Goal: Information Seeking & Learning: Learn about a topic

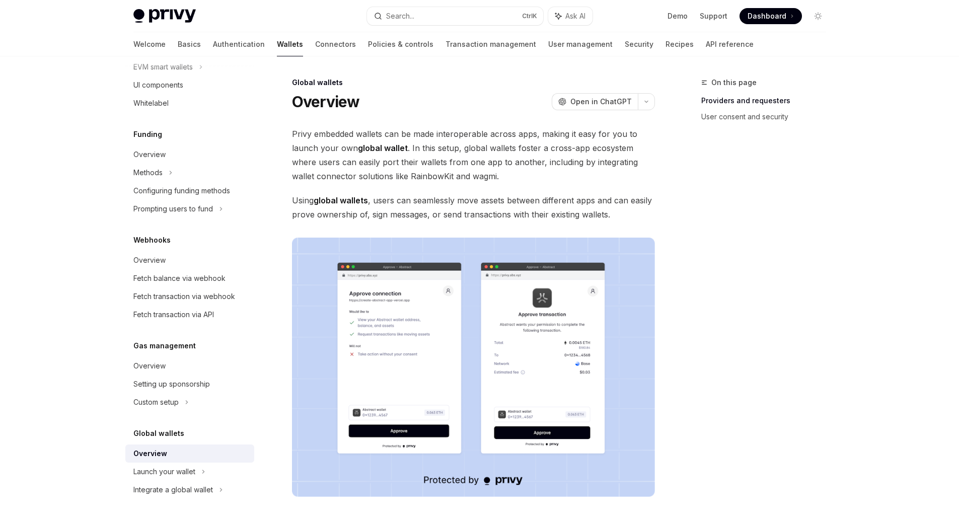
scroll to position [195, 0]
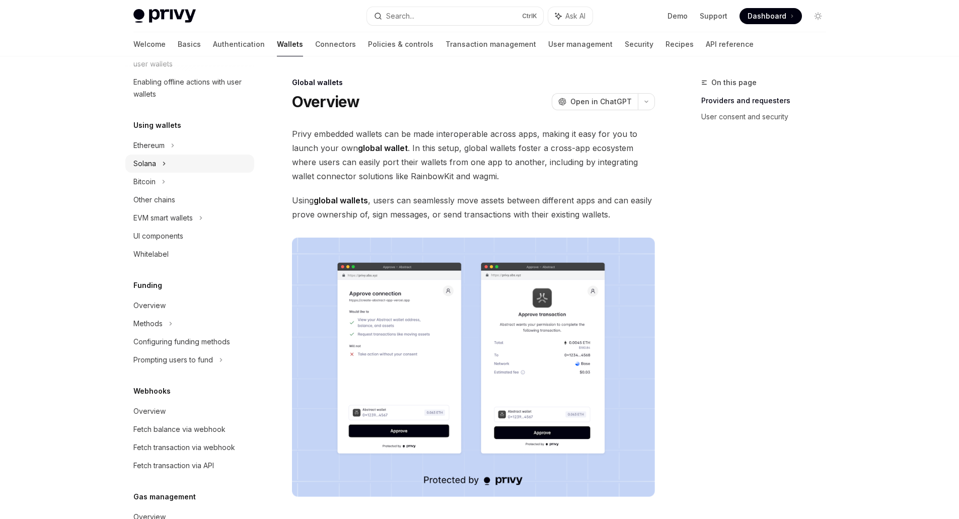
click at [152, 162] on div "Solana" at bounding box center [144, 164] width 23 height 12
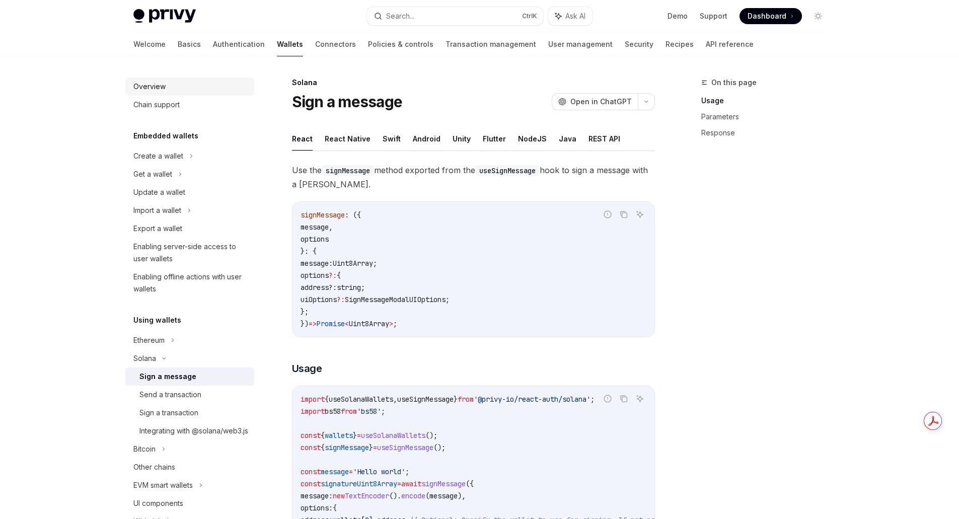
click at [179, 81] on div "Overview" at bounding box center [190, 87] width 115 height 12
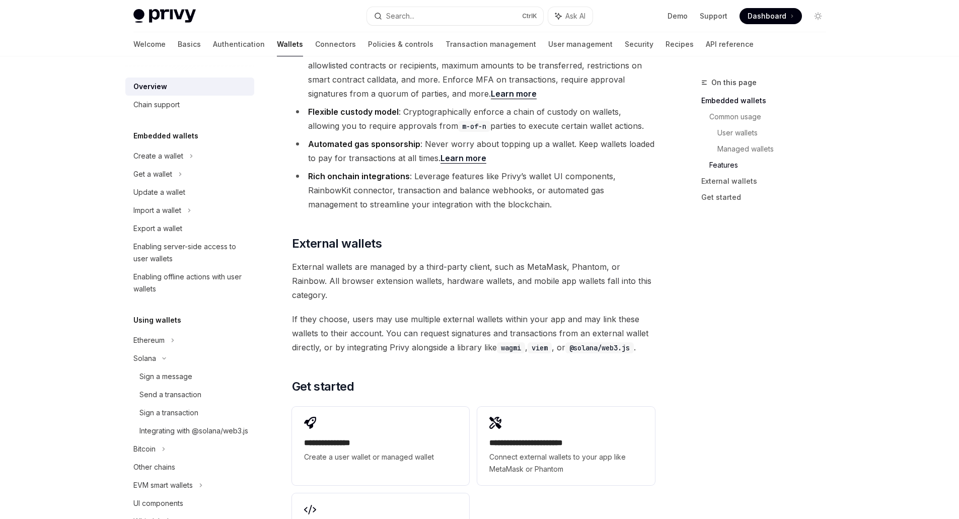
scroll to position [1359, 0]
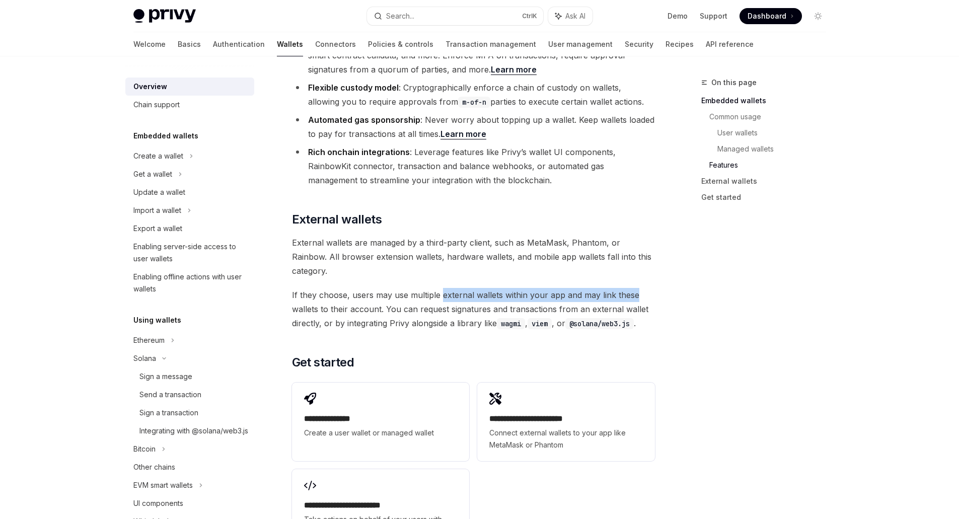
drag, startPoint x: 446, startPoint y: 242, endPoint x: 646, endPoint y: 246, distance: 200.9
click at [638, 288] on span "If they choose, users may use multiple external wallets within your app and may…" at bounding box center [473, 309] width 363 height 42
click at [652, 288] on span "If they choose, users may use multiple external wallets within your app and may…" at bounding box center [473, 309] width 363 height 42
drag, startPoint x: 545, startPoint y: 236, endPoint x: 636, endPoint y: 239, distance: 91.1
click at [621, 288] on span "If they choose, users may use multiple external wallets within your app and may…" at bounding box center [473, 309] width 363 height 42
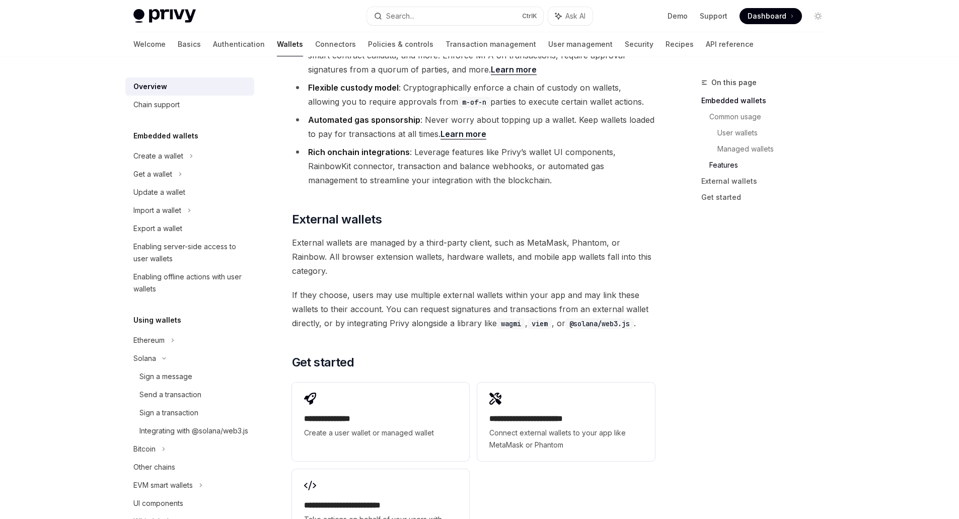
click at [648, 288] on span "If they choose, users may use multiple external wallets within your app and may…" at bounding box center [473, 309] width 363 height 42
drag, startPoint x: 343, startPoint y: 247, endPoint x: 469, endPoint y: 239, distance: 126.1
click at [402, 288] on span "If they choose, users may use multiple external wallets within your app and may…" at bounding box center [473, 309] width 363 height 42
drag, startPoint x: 469, startPoint y: 239, endPoint x: 484, endPoint y: 242, distance: 15.4
click at [471, 288] on span "If they choose, users may use multiple external wallets within your app and may…" at bounding box center [473, 309] width 363 height 42
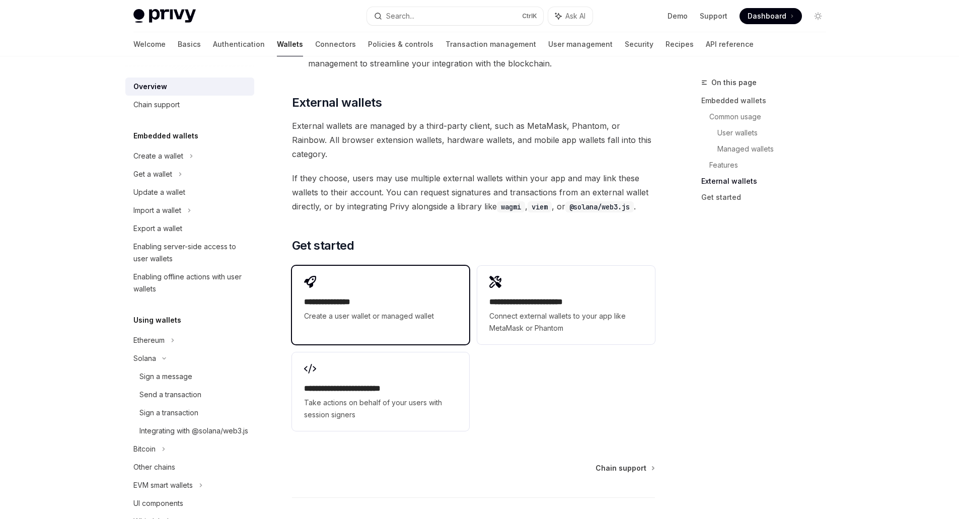
scroll to position [1485, 0]
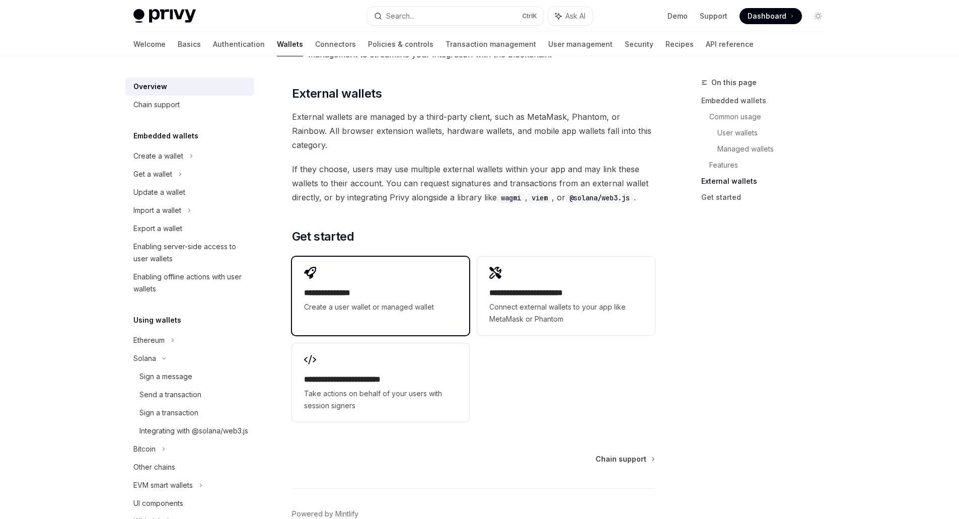
click at [386, 287] on h2 "**********" at bounding box center [380, 293] width 153 height 12
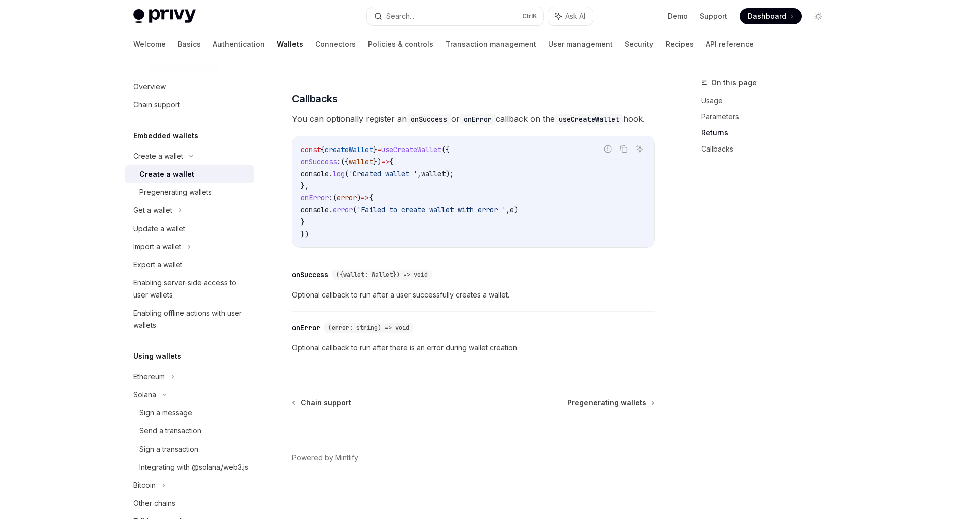
scroll to position [686, 0]
click at [178, 193] on div "Pregenerating wallets" at bounding box center [175, 192] width 72 height 12
type textarea "*"
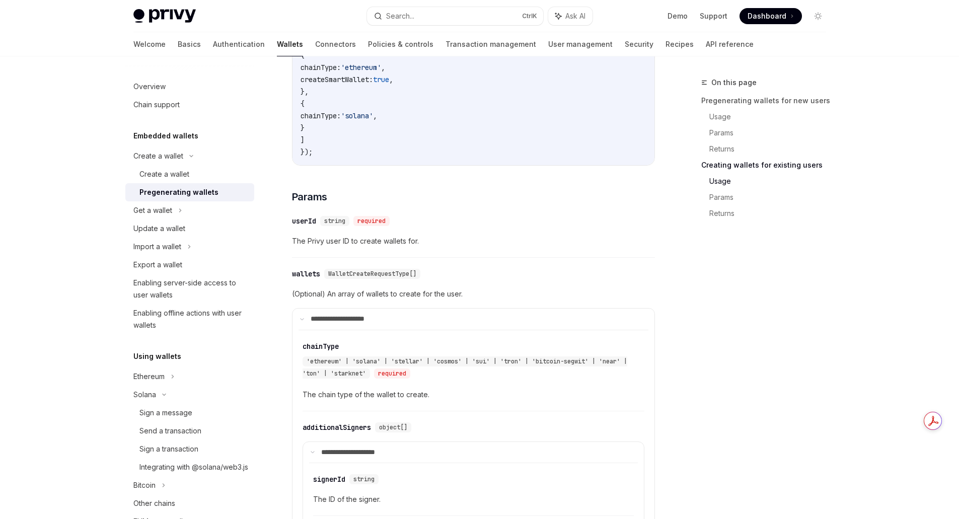
scroll to position [1410, 0]
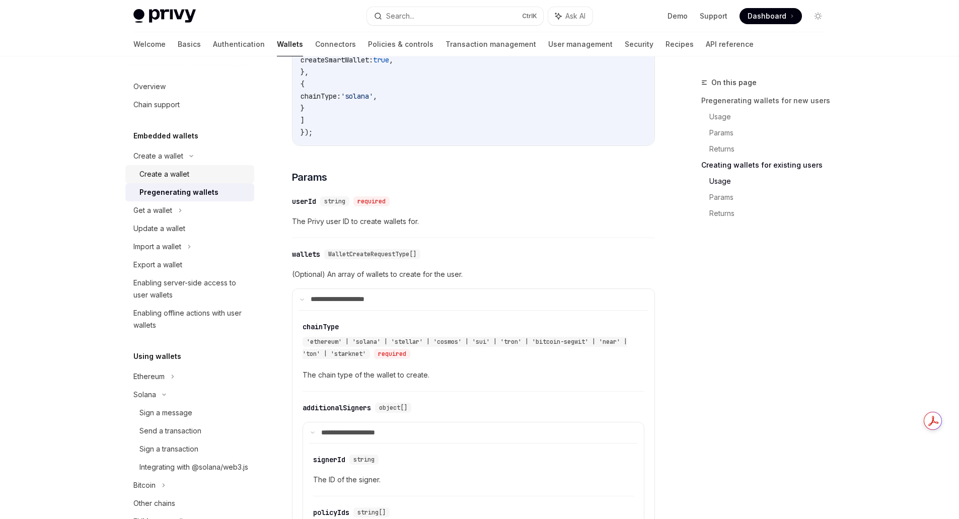
click at [163, 175] on div "Create a wallet" at bounding box center [164, 174] width 50 height 12
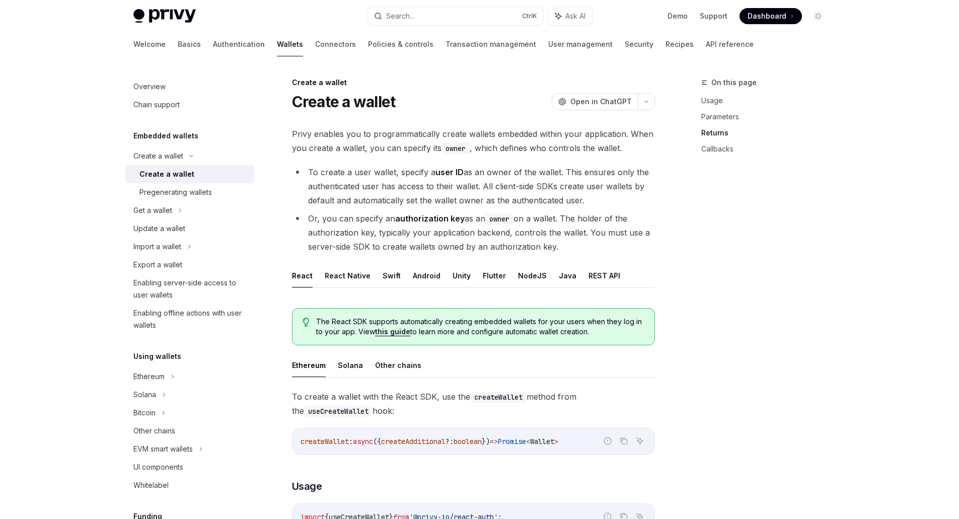
scroll to position [686, 0]
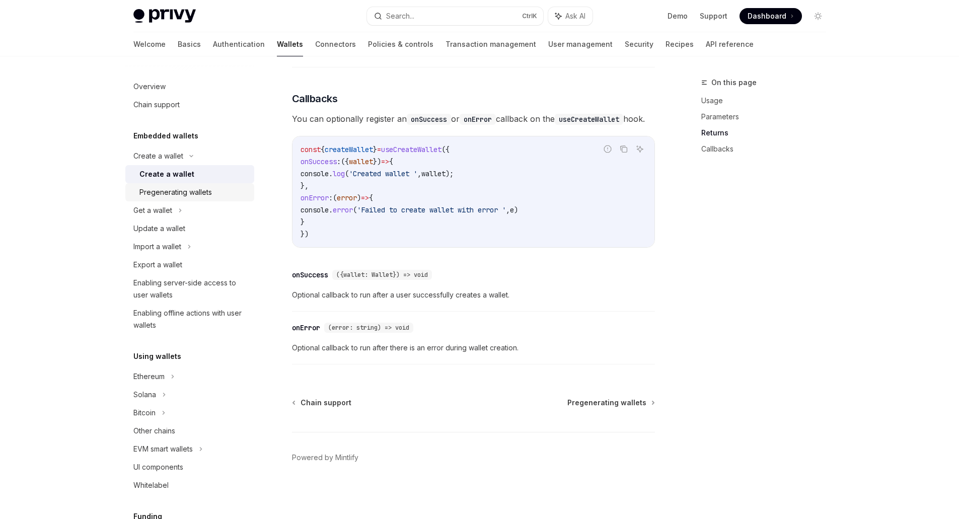
click at [183, 195] on div "Pregenerating wallets" at bounding box center [175, 192] width 72 height 12
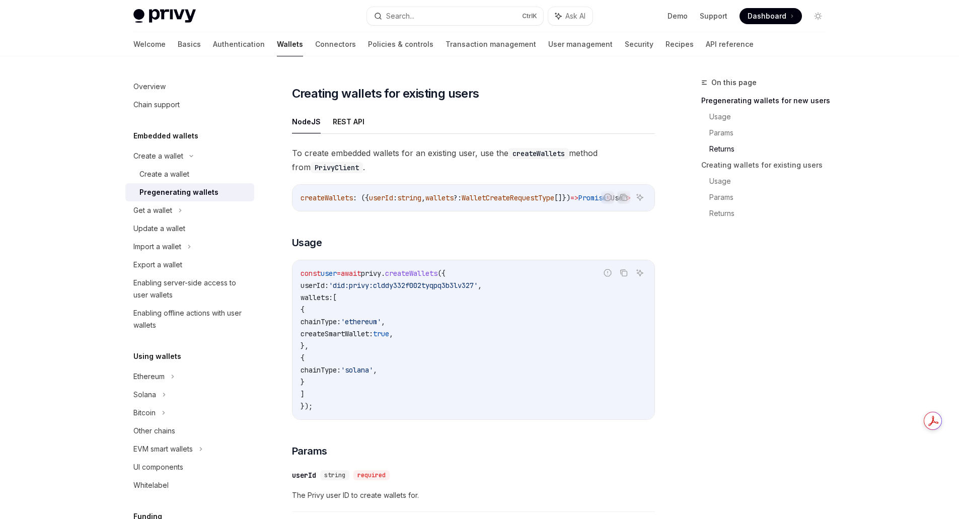
scroll to position [1158, 0]
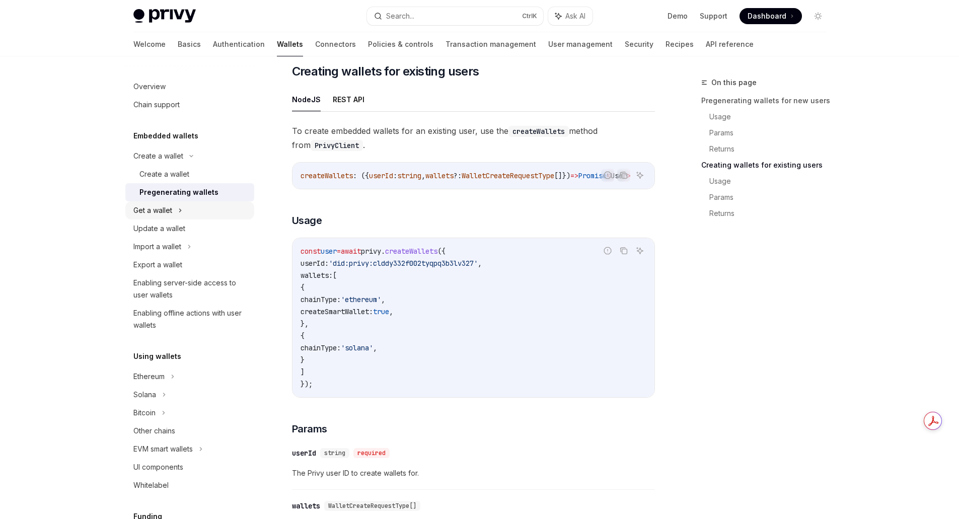
click at [175, 214] on div "Get a wallet" at bounding box center [189, 210] width 129 height 18
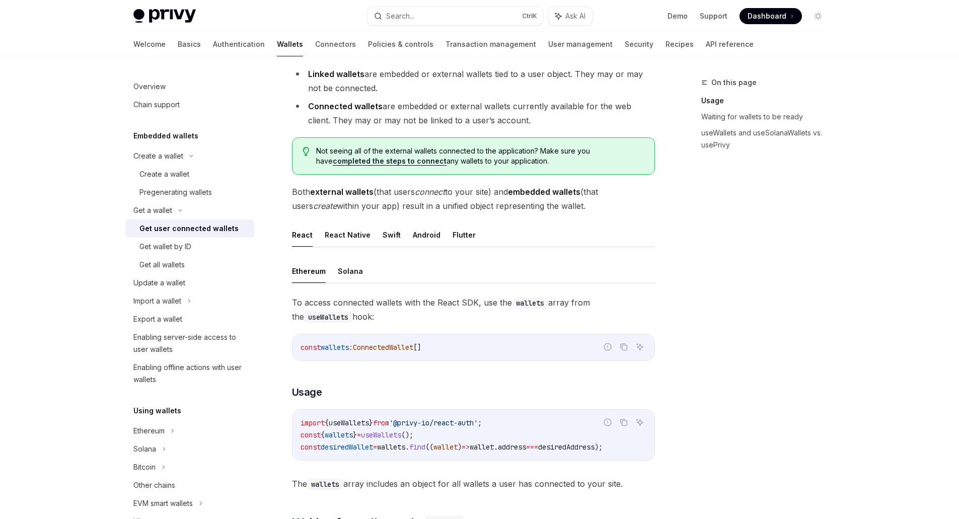
scroll to position [151, 0]
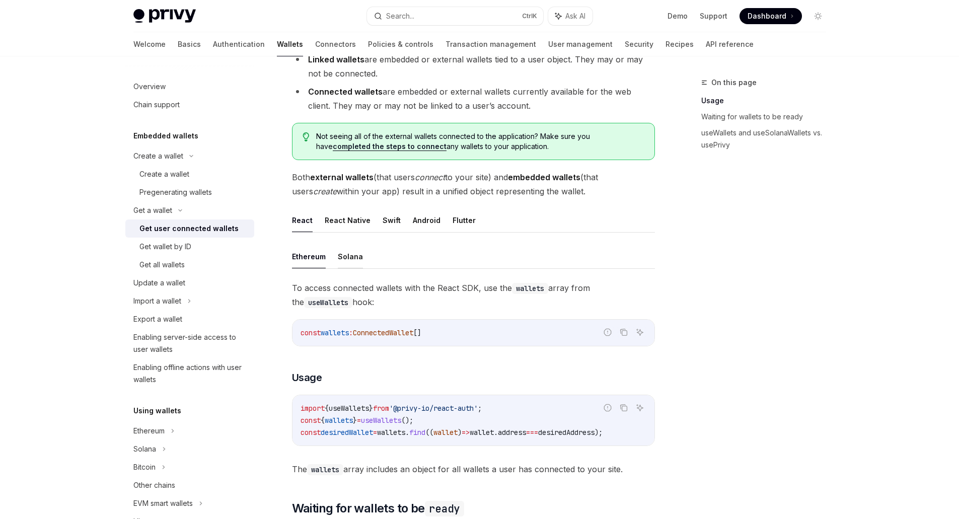
click at [358, 258] on button "Solana" at bounding box center [350, 257] width 25 height 24
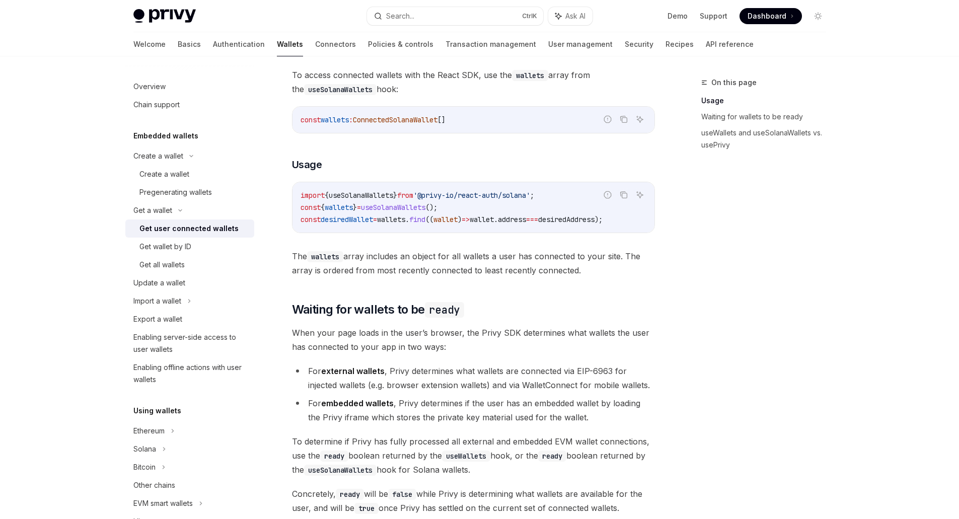
scroll to position [403, 0]
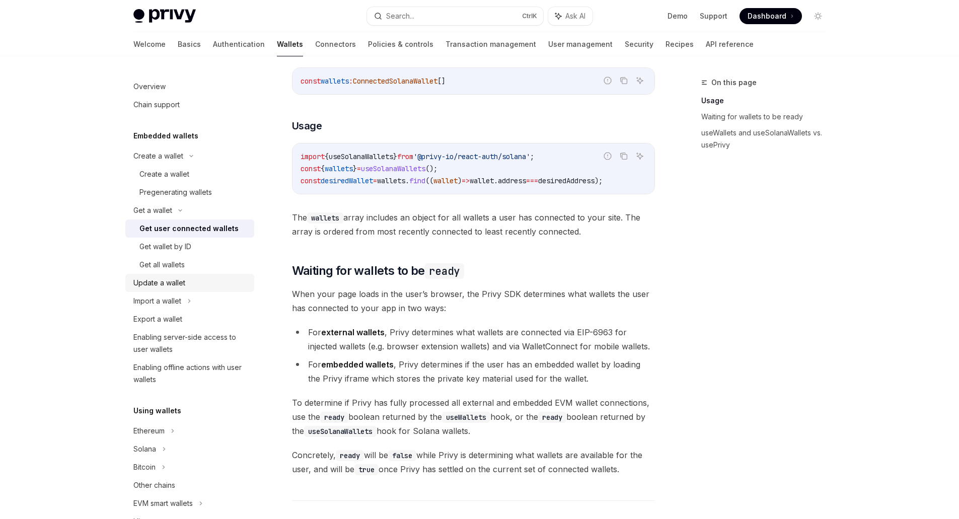
click at [172, 286] on div "Update a wallet" at bounding box center [159, 283] width 52 height 12
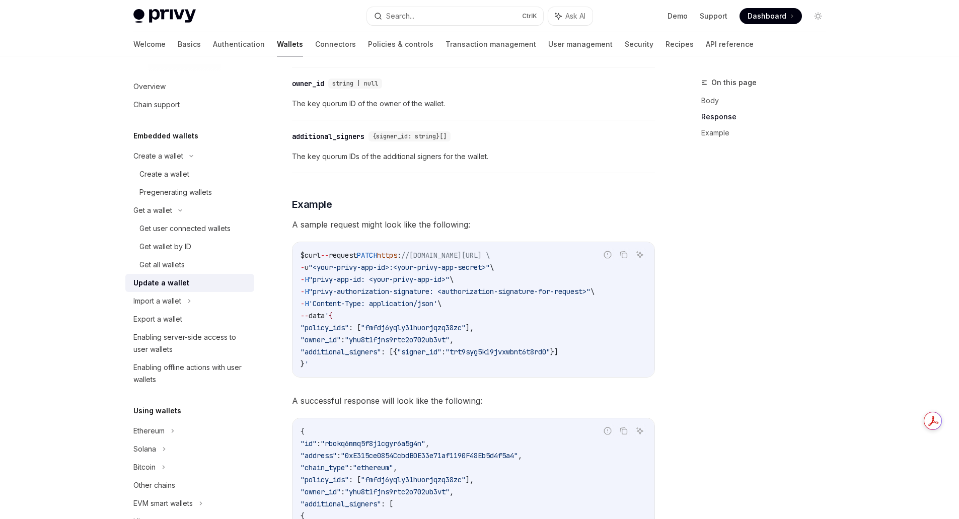
scroll to position [906, 0]
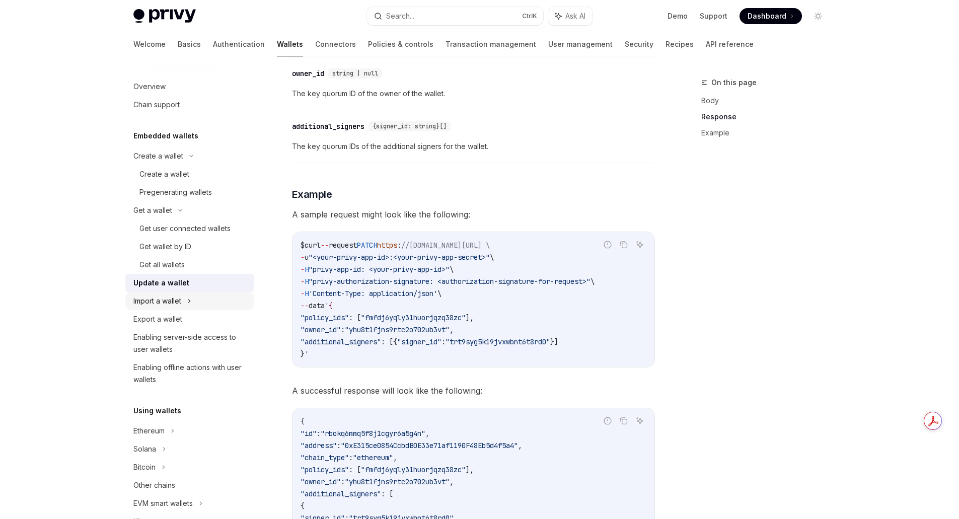
click at [178, 302] on div "Import a wallet" at bounding box center [157, 301] width 48 height 12
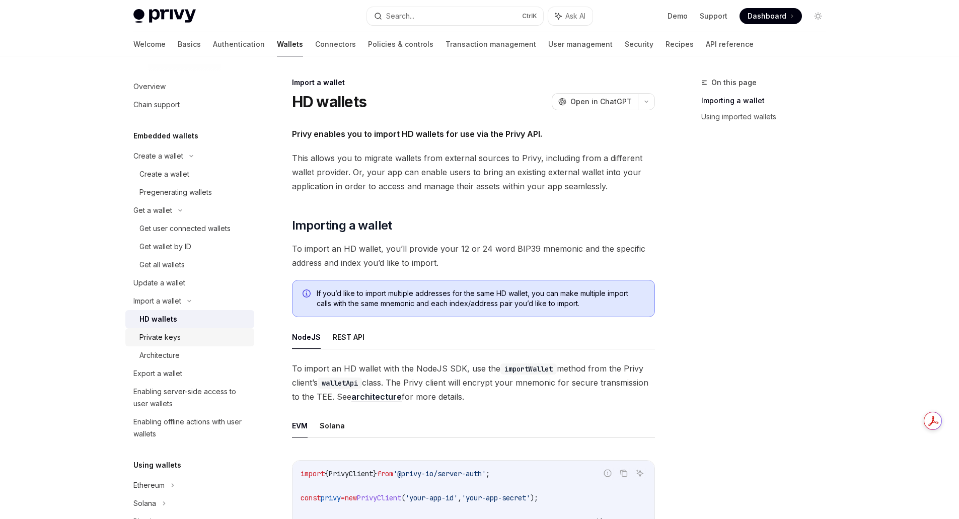
click at [175, 342] on div "Private keys" at bounding box center [159, 337] width 41 height 12
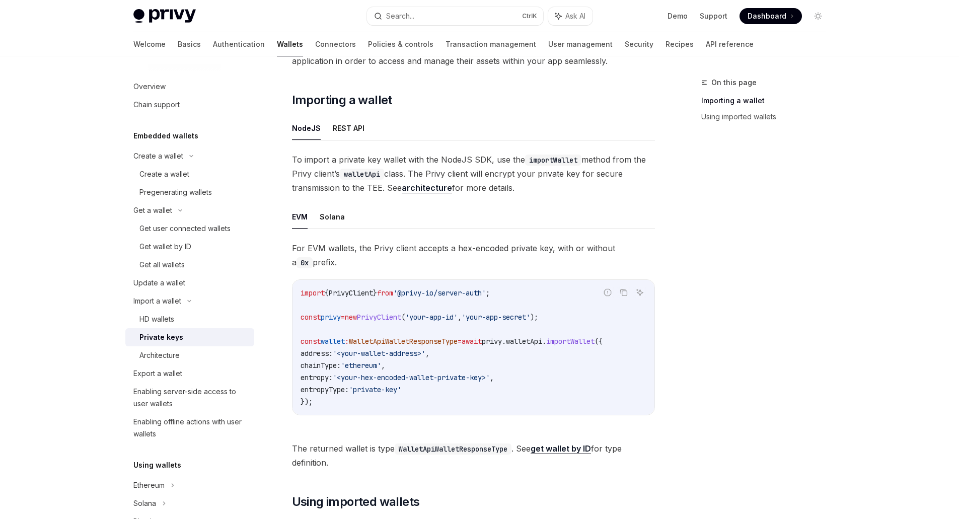
scroll to position [119, 0]
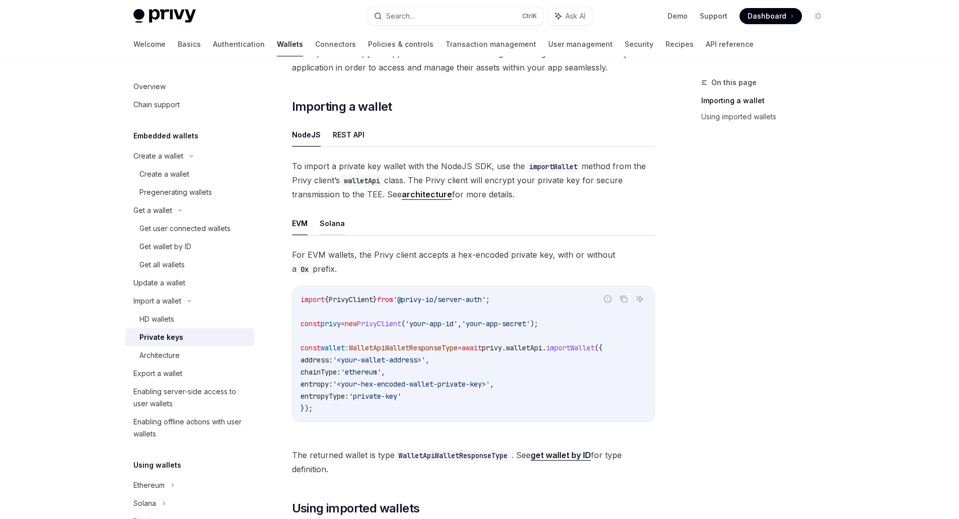
click at [325, 219] on button "Solana" at bounding box center [332, 223] width 25 height 24
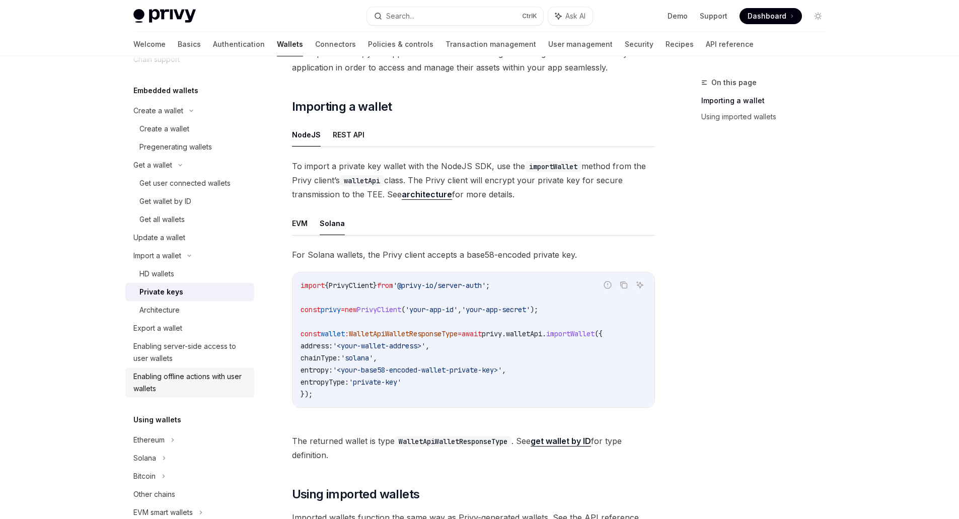
scroll to position [101, 0]
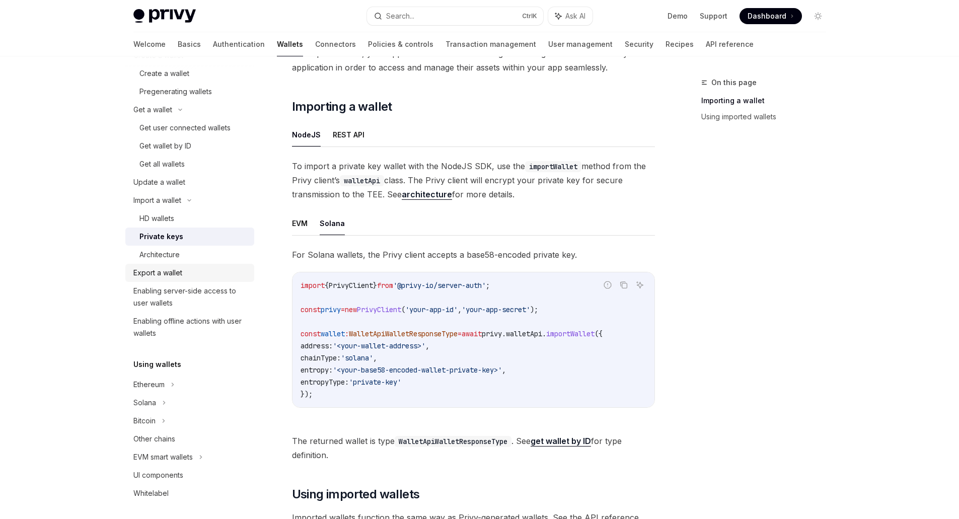
click at [177, 273] on div "Export a wallet" at bounding box center [157, 273] width 49 height 12
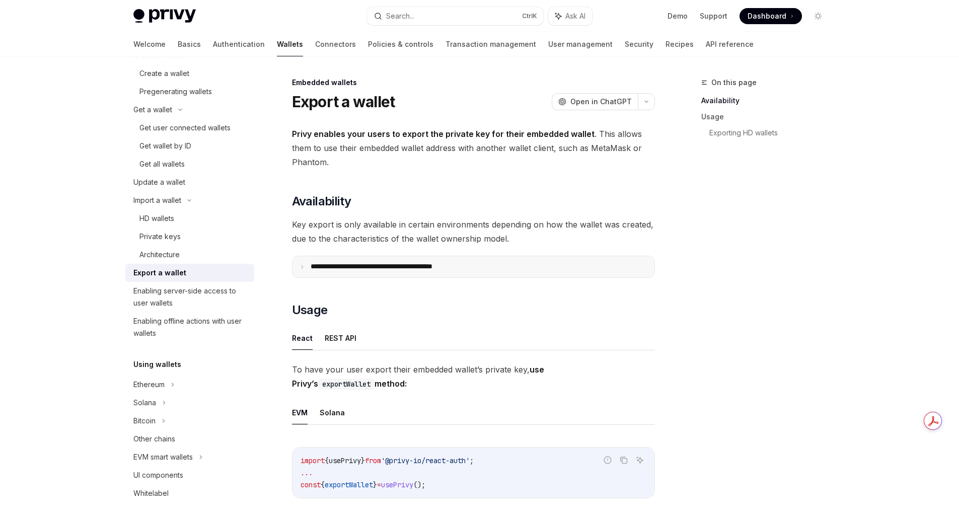
click at [304, 267] on icon at bounding box center [302, 266] width 5 height 5
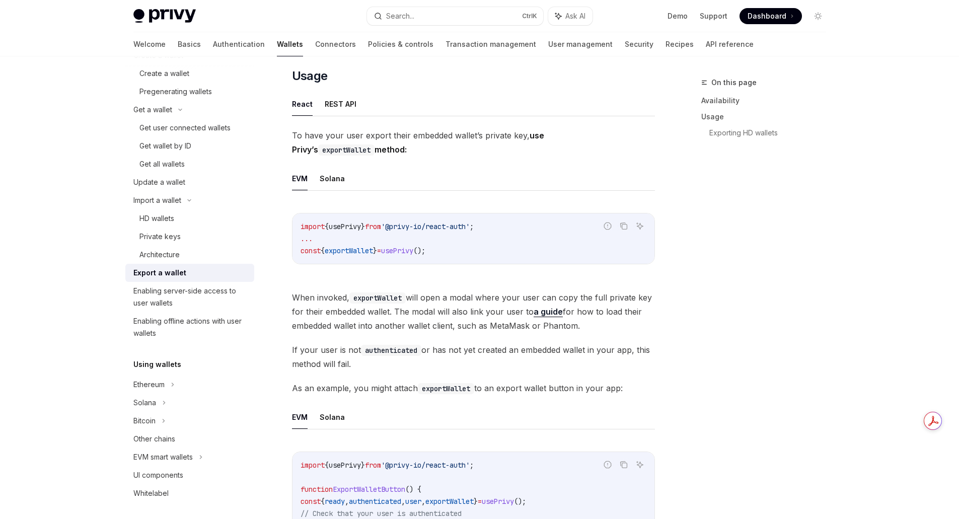
scroll to position [503, 0]
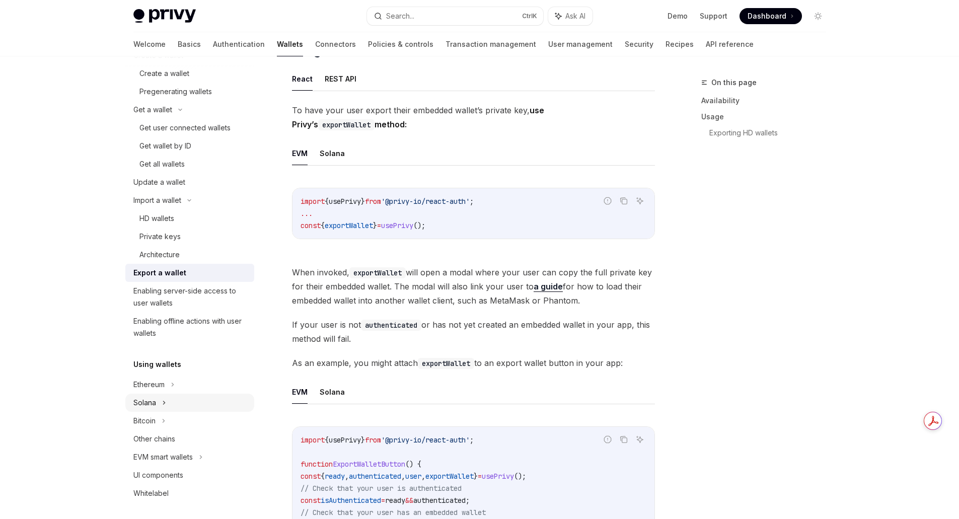
click at [137, 401] on div "Solana" at bounding box center [144, 403] width 23 height 12
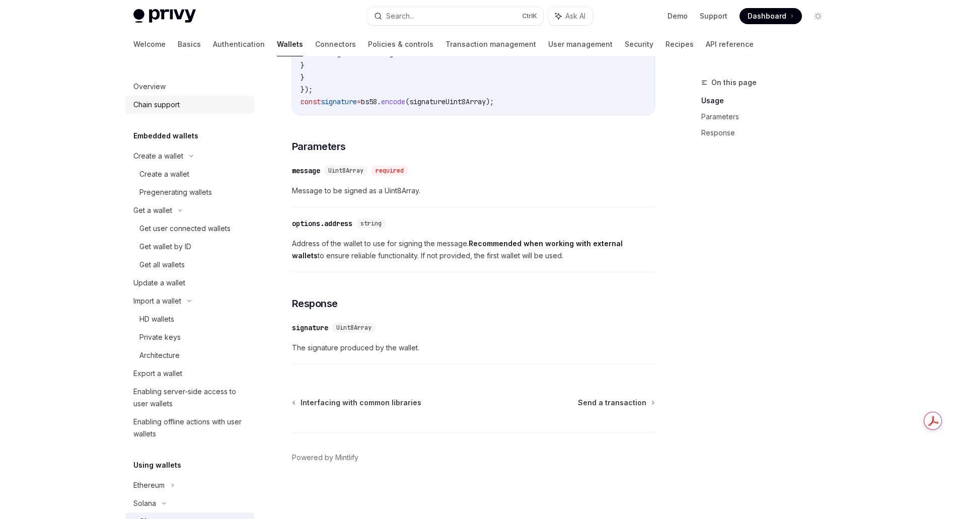
click at [172, 108] on div "Chain support" at bounding box center [156, 105] width 46 height 12
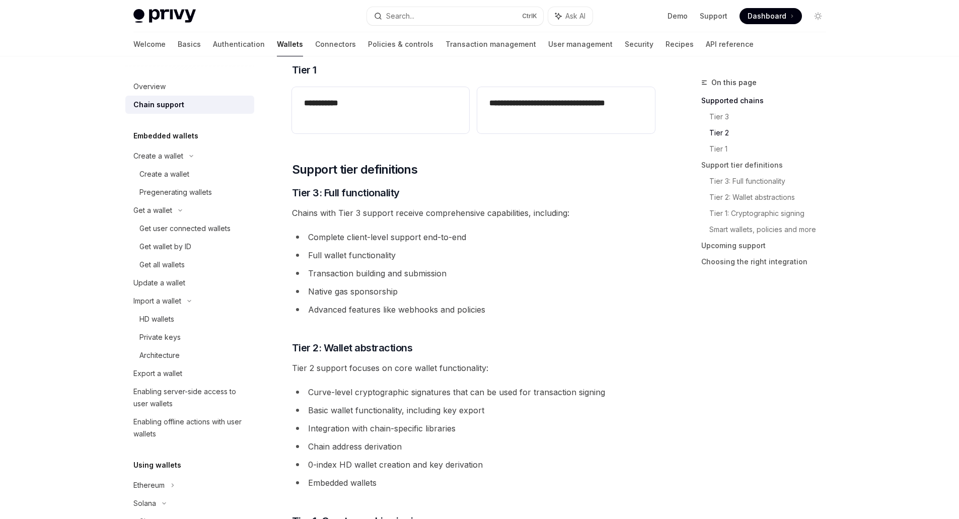
scroll to position [453, 0]
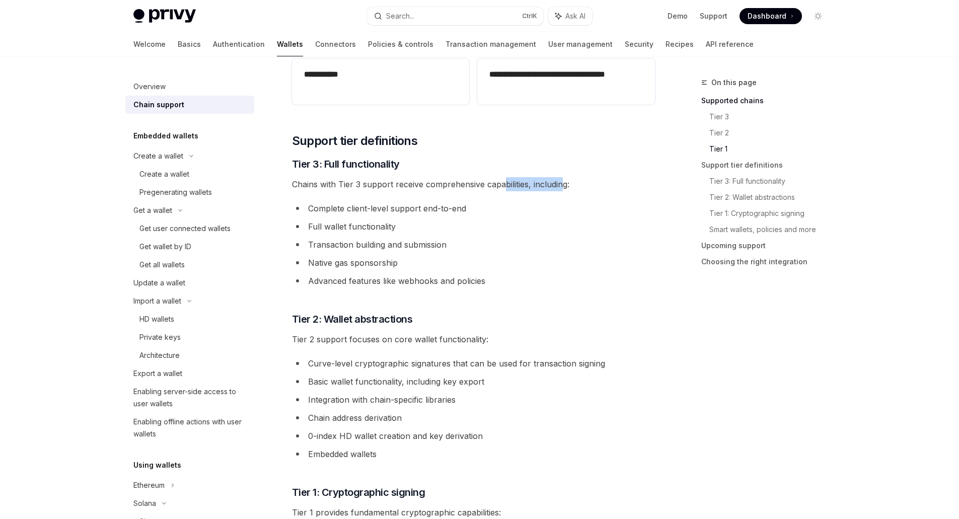
drag, startPoint x: 506, startPoint y: 183, endPoint x: 571, endPoint y: 180, distance: 64.5
click at [568, 180] on span "Chains with Tier 3 support receive comprehensive capabilities, including:" at bounding box center [473, 184] width 363 height 14
click at [582, 186] on span "Chains with Tier 3 support receive comprehensive capabilities, including:" at bounding box center [473, 184] width 363 height 14
drag, startPoint x: 411, startPoint y: 208, endPoint x: 504, endPoint y: 205, distance: 93.7
click at [487, 208] on li "Complete client-level support end-to-end" at bounding box center [473, 208] width 363 height 14
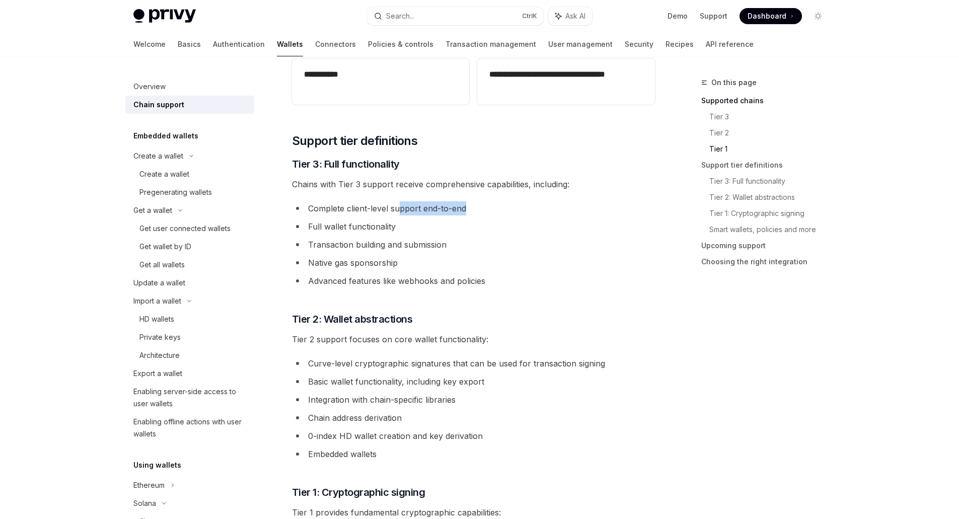
click at [523, 201] on li "Complete client-level support end-to-end" at bounding box center [473, 208] width 363 height 14
drag, startPoint x: 344, startPoint y: 226, endPoint x: 390, endPoint y: 232, distance: 46.3
click at [390, 232] on li "Full wallet functionality" at bounding box center [473, 226] width 363 height 14
click at [501, 238] on li "Transaction building and submission" at bounding box center [473, 245] width 363 height 14
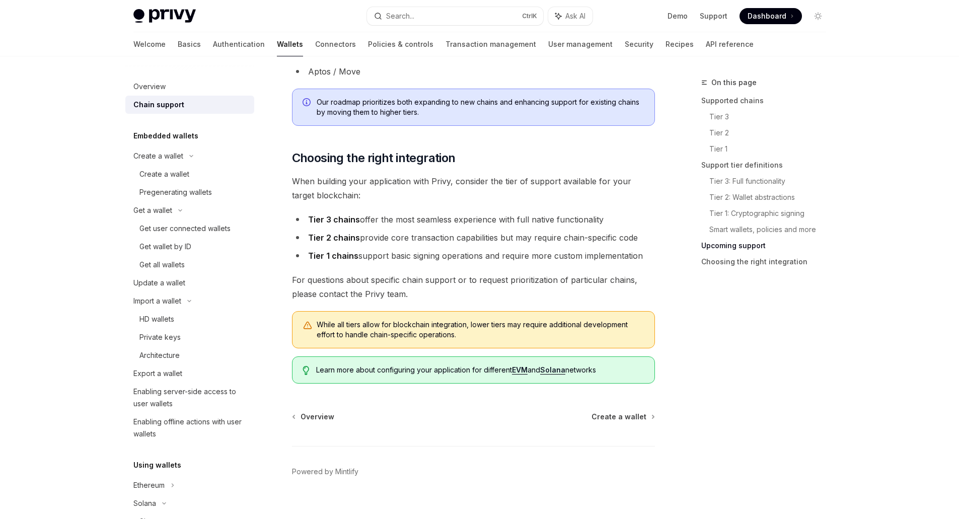
scroll to position [1148, 0]
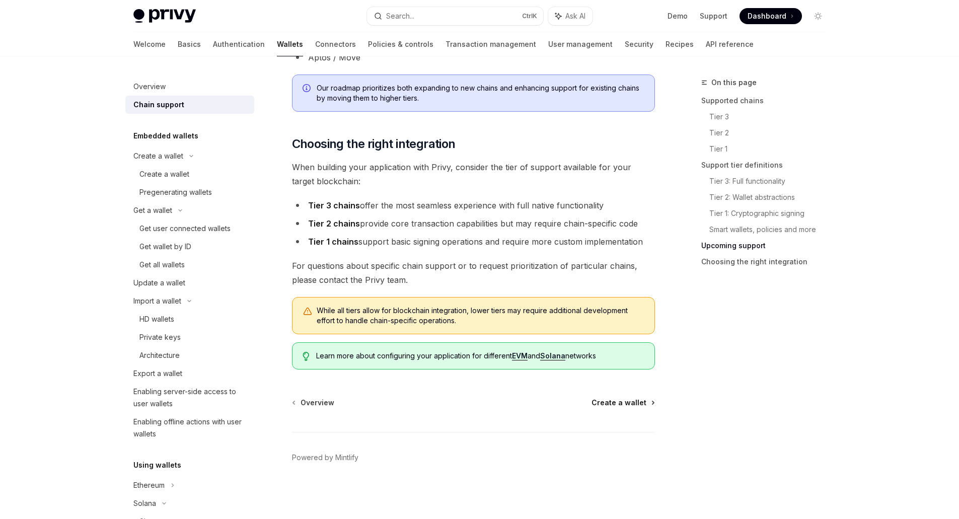
click at [625, 402] on span "Create a wallet" at bounding box center [618, 403] width 55 height 10
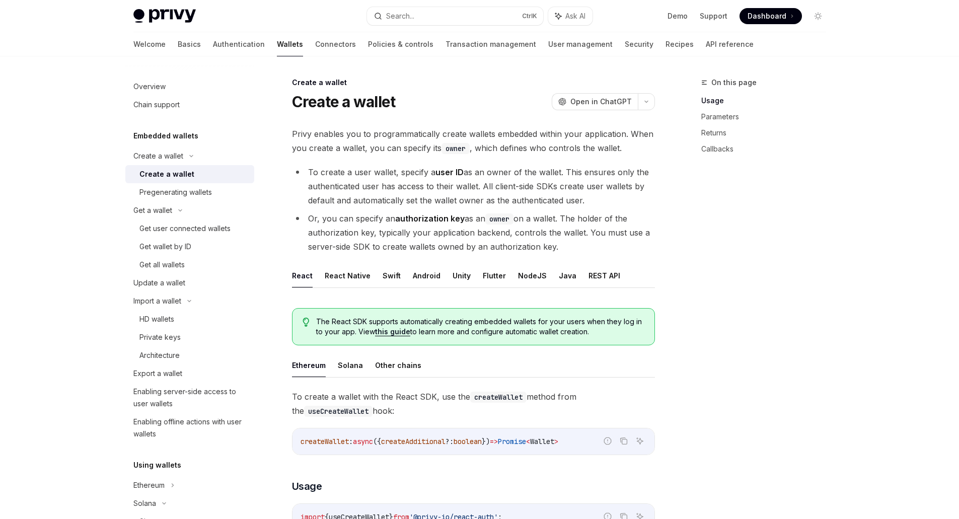
click at [171, 139] on h5 "Embedded wallets" at bounding box center [165, 136] width 65 height 12
click at [170, 137] on h5 "Embedded wallets" at bounding box center [165, 136] width 65 height 12
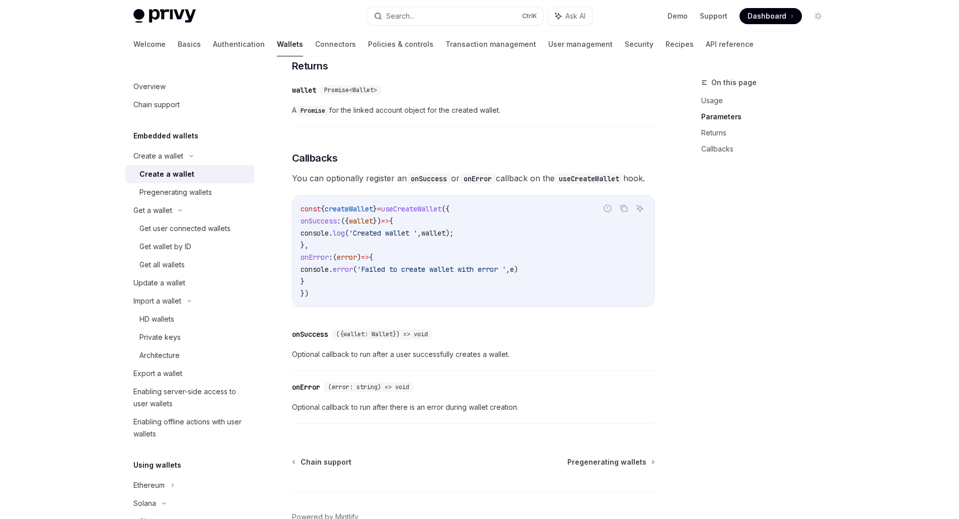
scroll to position [654, 0]
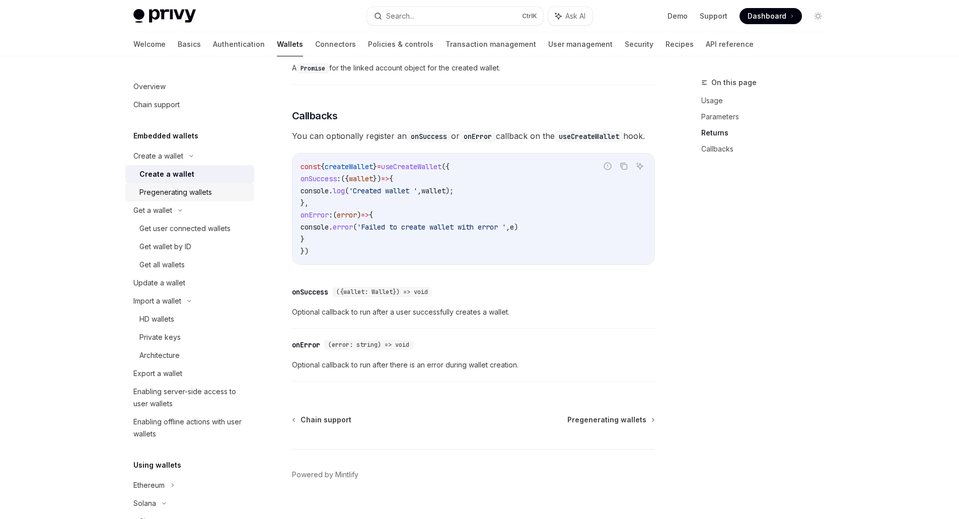
click at [195, 200] on link "Pregenerating wallets" at bounding box center [189, 192] width 129 height 18
type textarea "*"
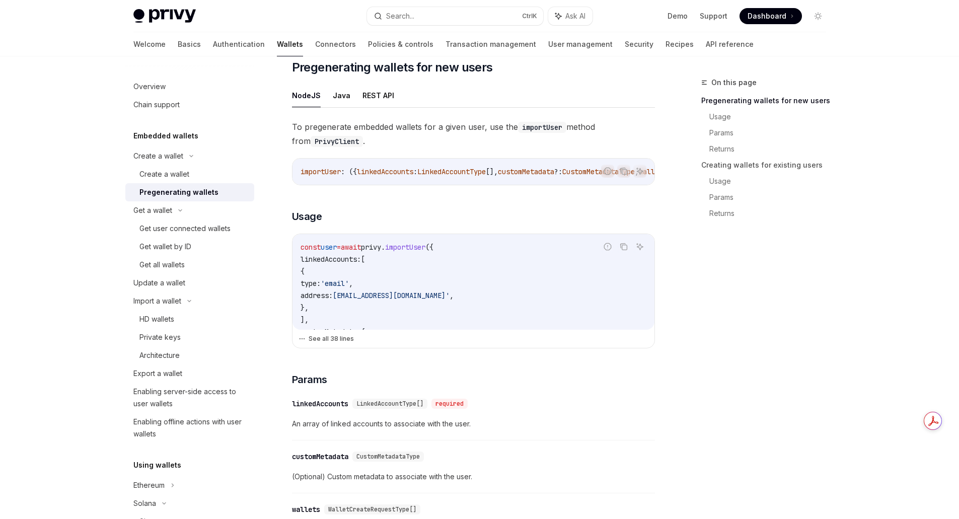
scroll to position [201, 0]
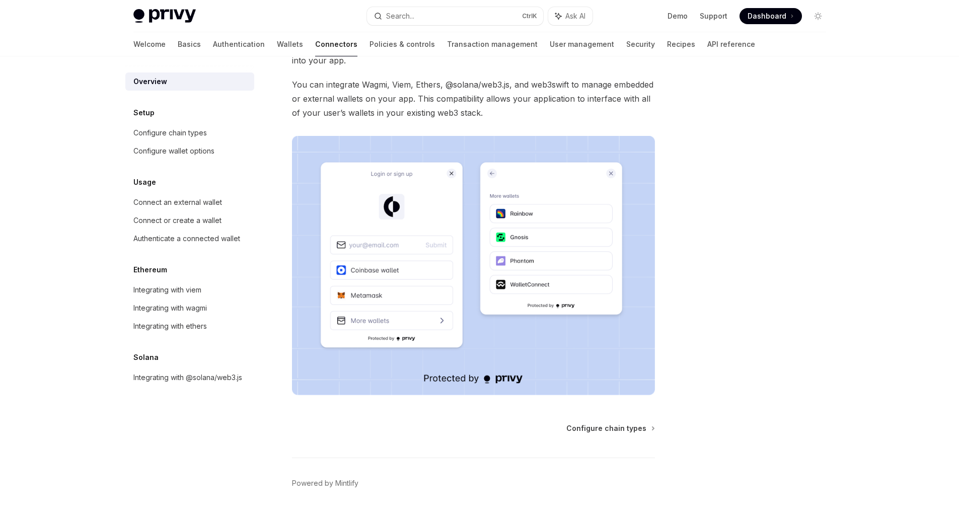
scroll to position [126, 0]
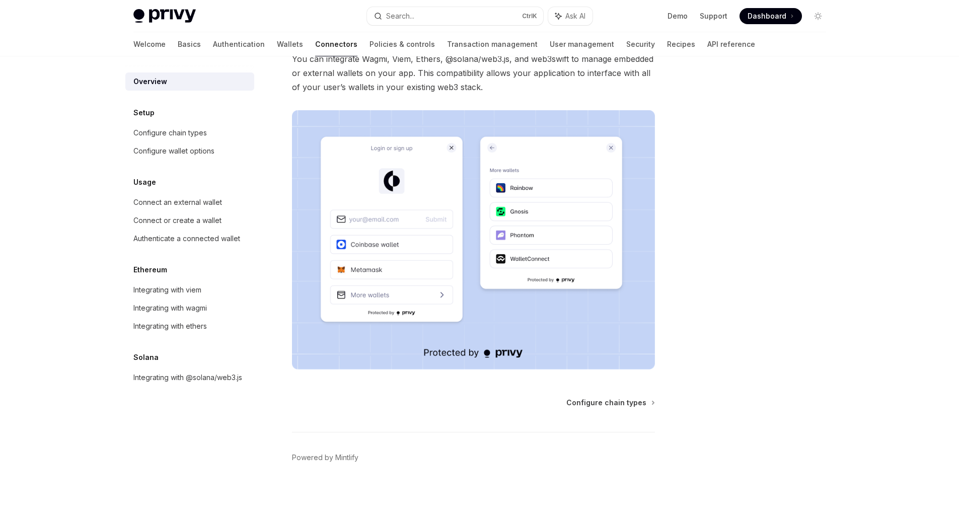
click at [630, 395] on div "Overview OpenAI Open in ChatGPT OpenAI Open in ChatGPT Privy can be integrated …" at bounding box center [379, 234] width 556 height 569
click at [629, 401] on span "Configure chain types" at bounding box center [606, 403] width 80 height 10
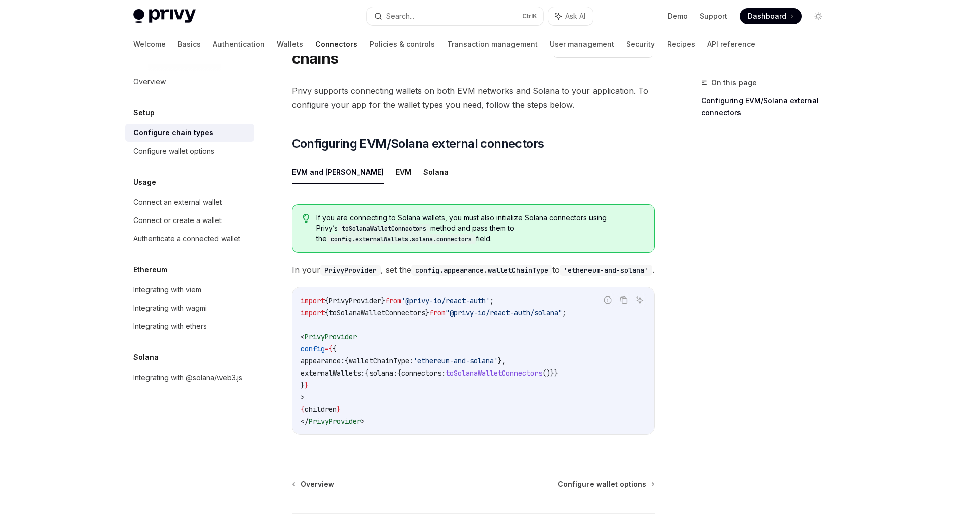
scroll to position [56, 0]
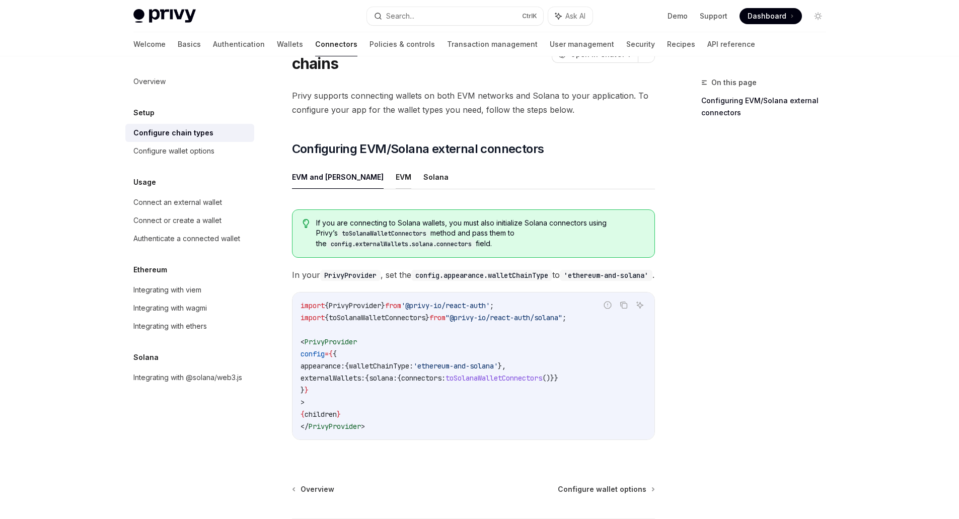
click at [396, 176] on button "EVM" at bounding box center [404, 177] width 16 height 24
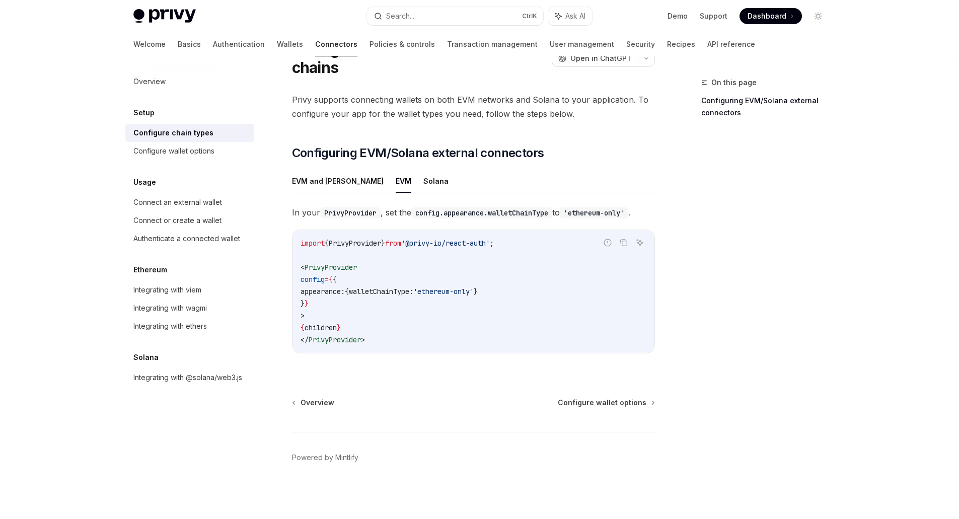
scroll to position [52, 0]
click at [423, 179] on button "Solana" at bounding box center [435, 181] width 25 height 24
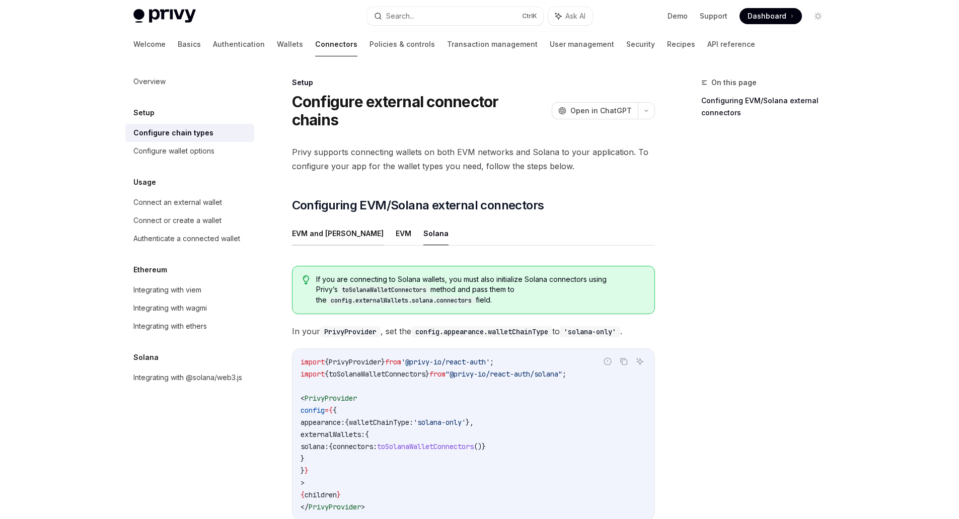
click at [322, 230] on button "EVM and Solana" at bounding box center [338, 233] width 92 height 24
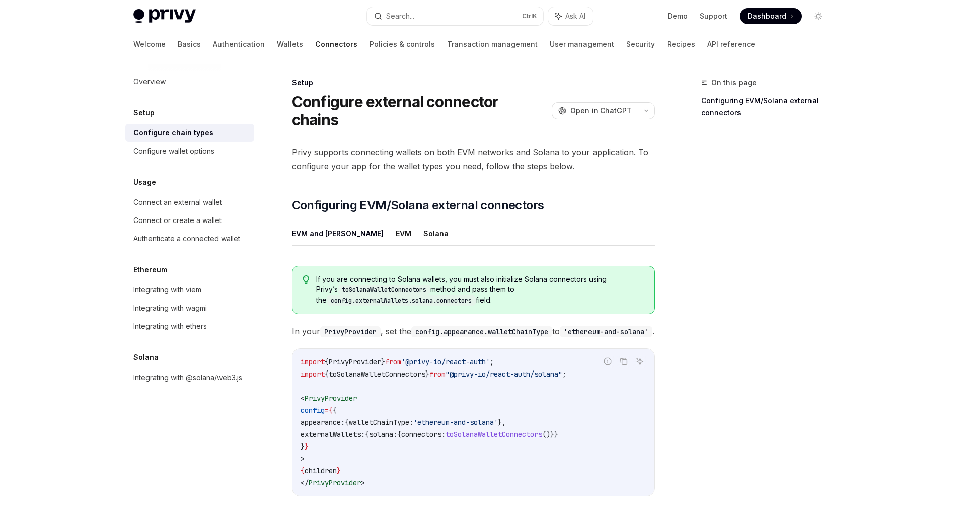
click at [423, 238] on button "Solana" at bounding box center [435, 233] width 25 height 24
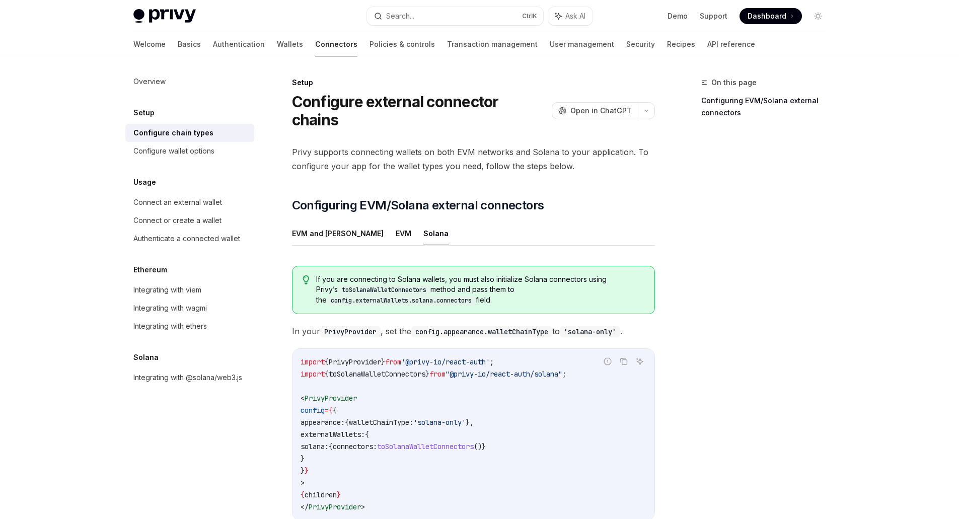
click at [653, 179] on div "Privy supports connecting wallets on both EVM networks and Solana to your appli…" at bounding box center [473, 341] width 363 height 392
drag, startPoint x: 775, startPoint y: 344, endPoint x: 770, endPoint y: 342, distance: 5.7
click at [775, 344] on div "On this page Configuring EVM/Solana external connectors" at bounding box center [757, 298] width 153 height 442
click at [213, 47] on link "Authentication" at bounding box center [239, 44] width 52 height 24
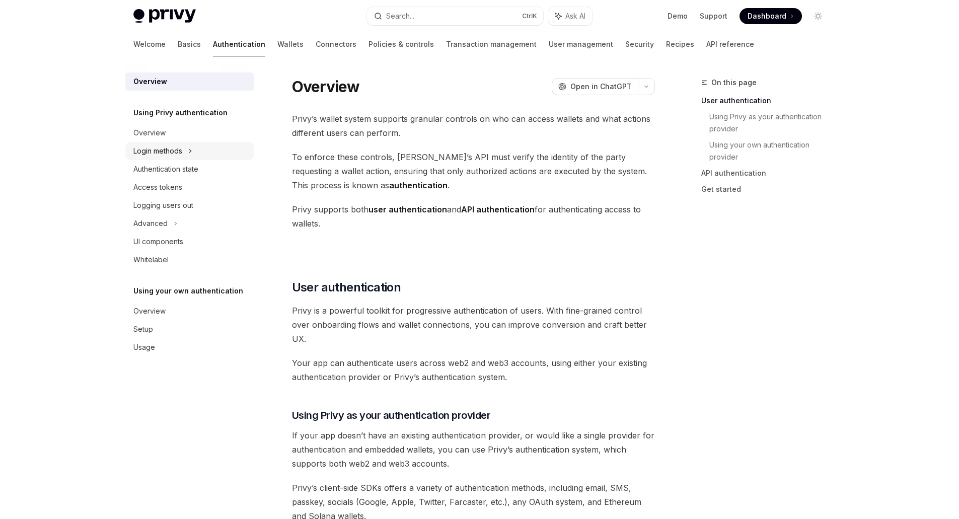
click at [159, 153] on div "Login methods" at bounding box center [157, 151] width 49 height 12
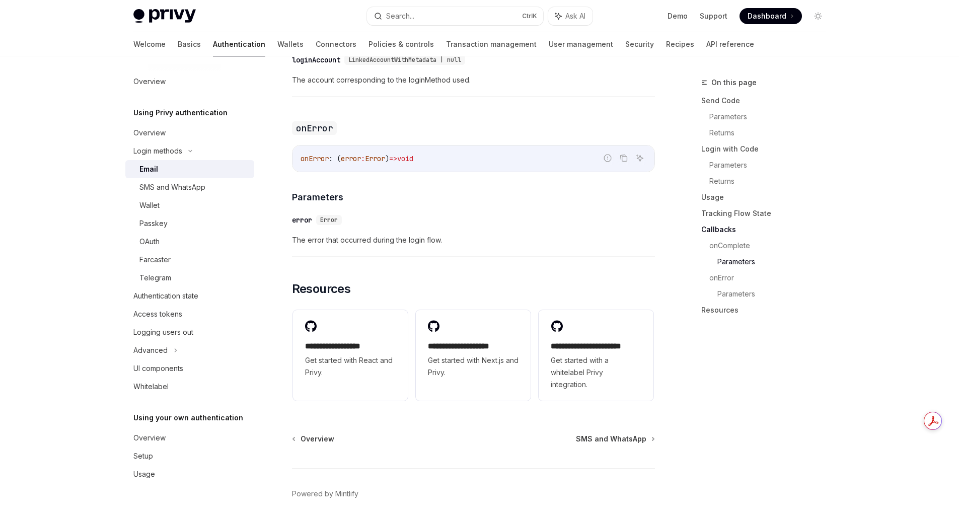
scroll to position [1946, 0]
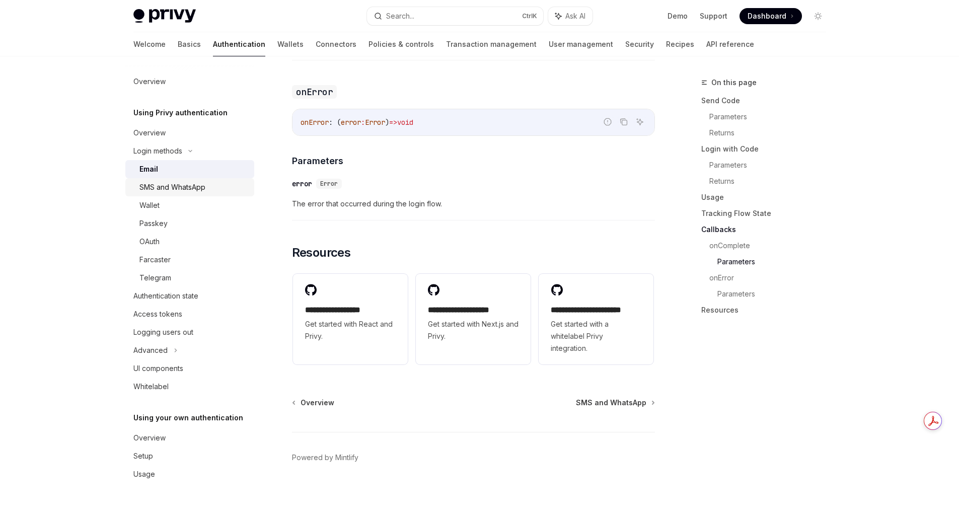
click at [158, 186] on div "SMS and WhatsApp" at bounding box center [172, 187] width 66 height 12
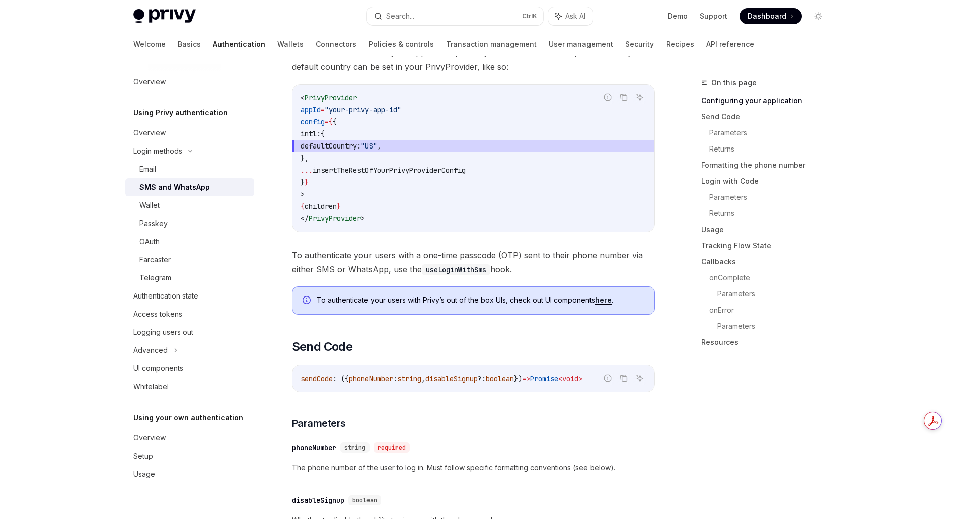
scroll to position [302, 0]
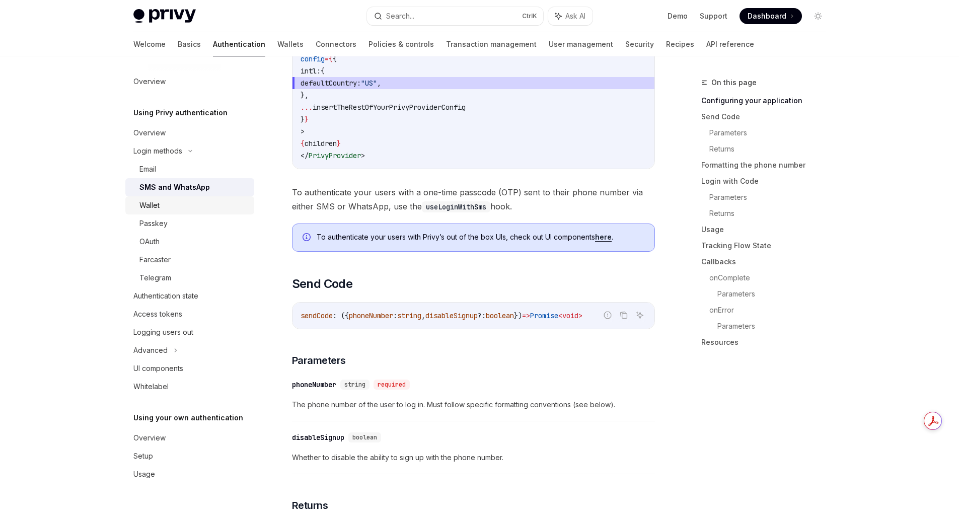
click at [151, 202] on div "Wallet" at bounding box center [149, 205] width 20 height 12
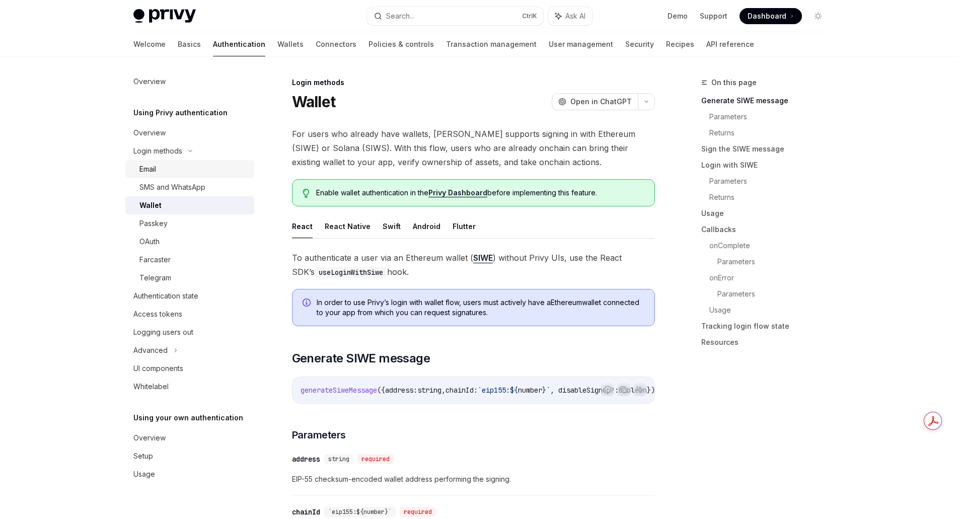
click at [141, 173] on div "Email" at bounding box center [147, 169] width 17 height 12
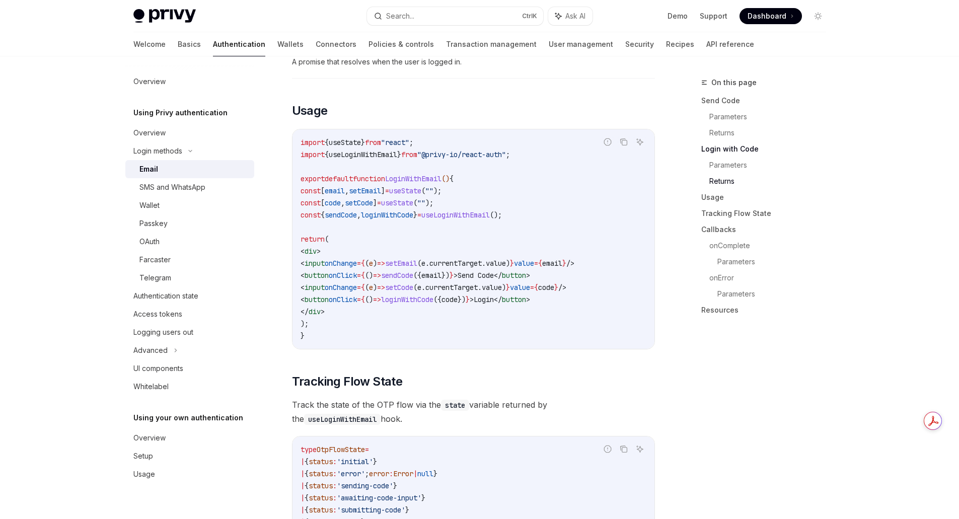
scroll to position [788, 0]
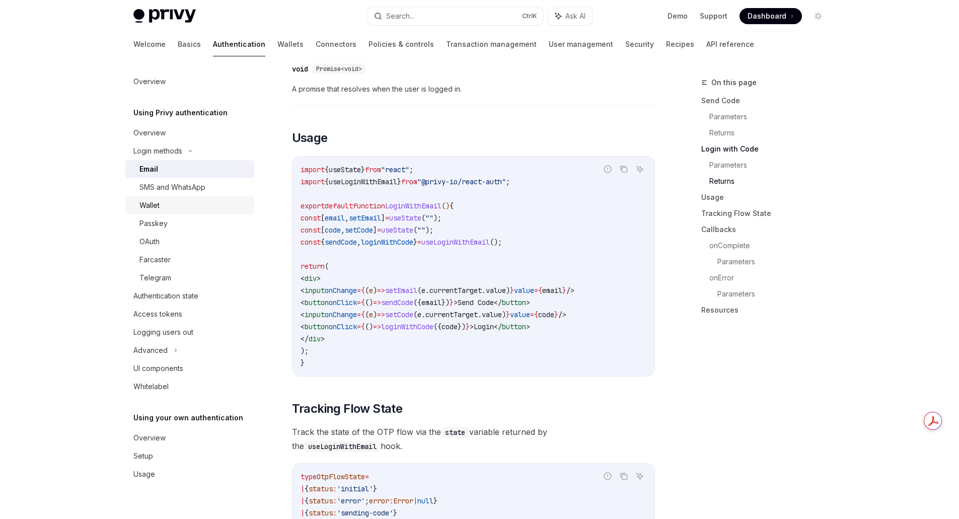
click at [170, 208] on div "Wallet" at bounding box center [193, 205] width 109 height 12
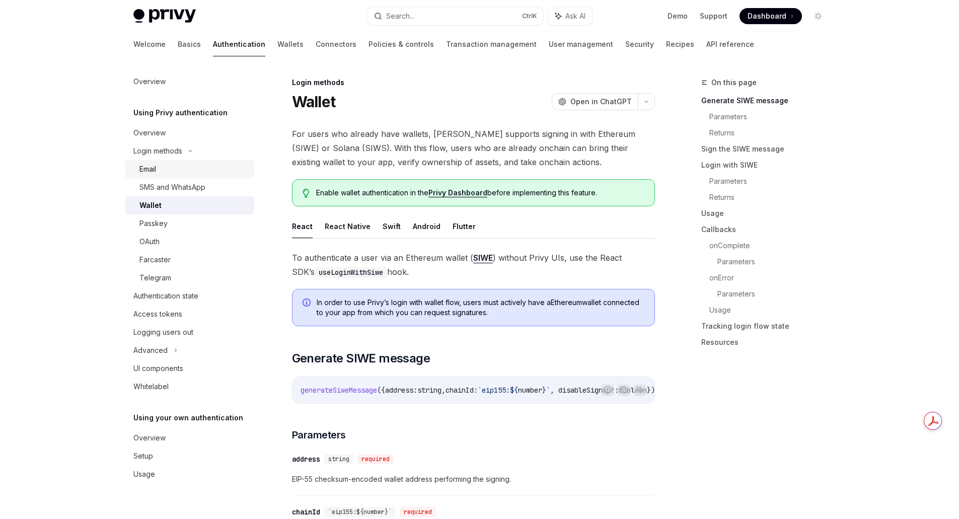
click at [165, 167] on div "Email" at bounding box center [193, 169] width 109 height 12
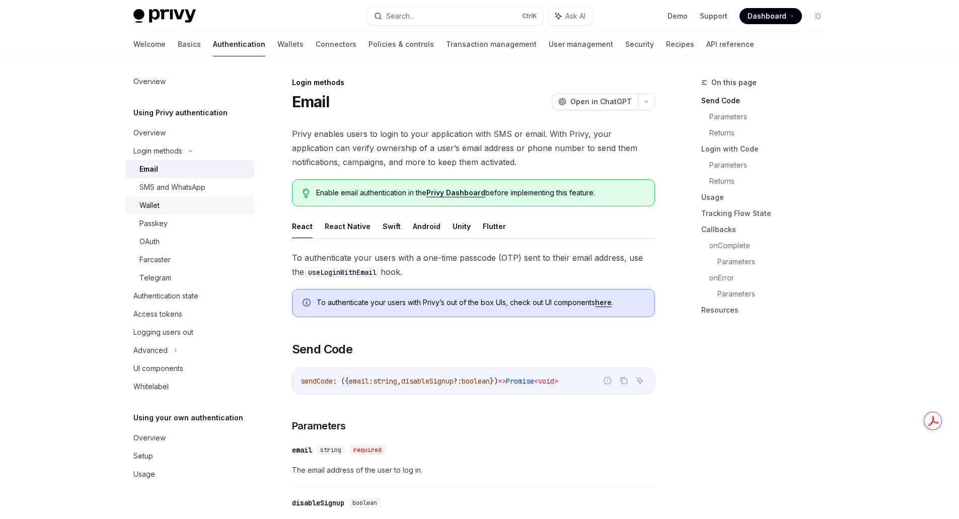
click at [158, 205] on div "Wallet" at bounding box center [149, 205] width 20 height 12
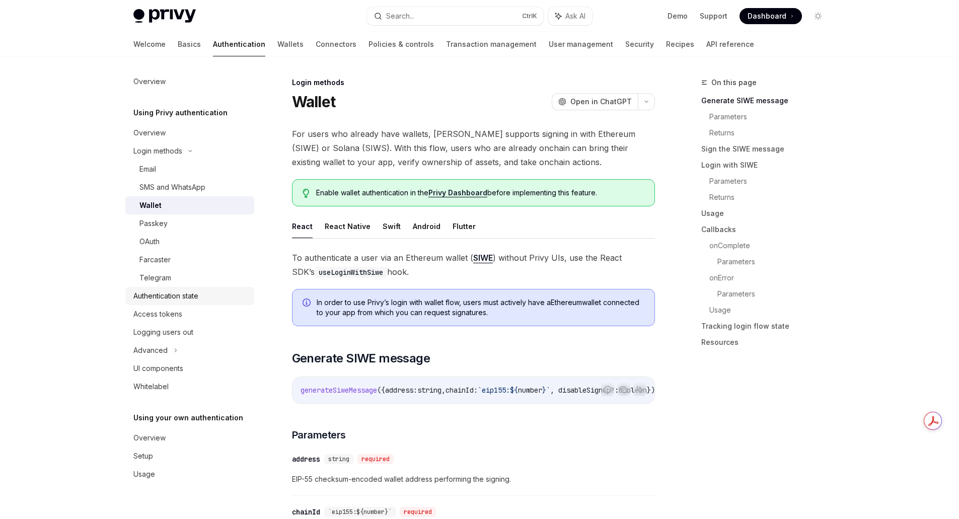
click at [170, 294] on div "Authentication state" at bounding box center [165, 296] width 65 height 12
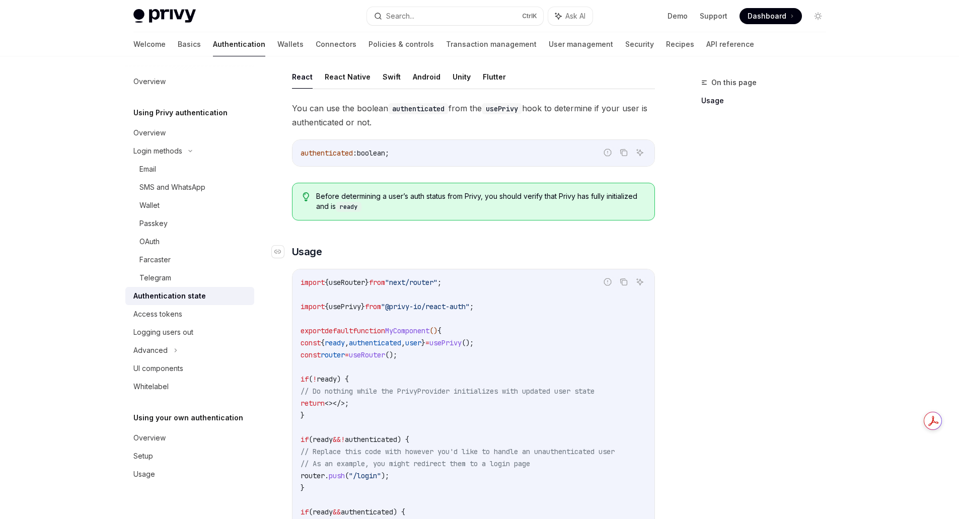
scroll to position [151, 0]
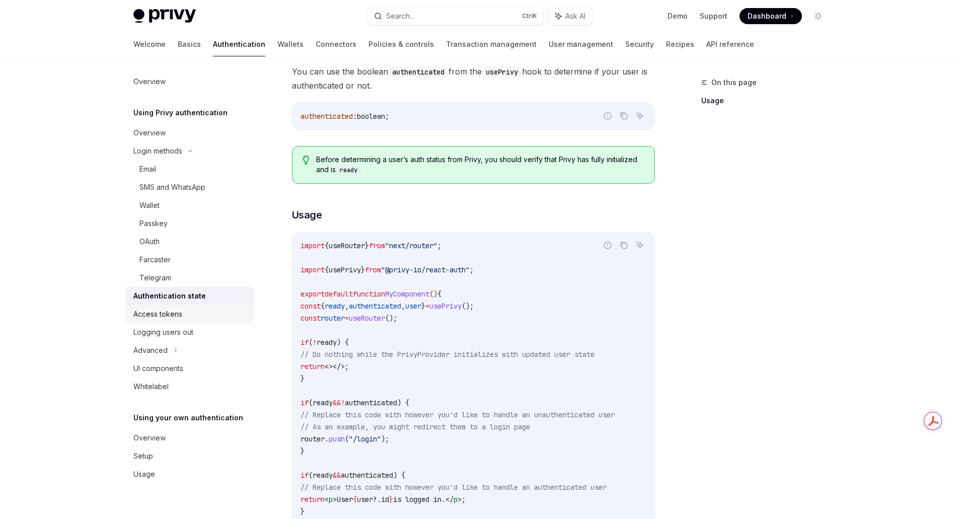
click at [178, 316] on div "Access tokens" at bounding box center [157, 314] width 49 height 12
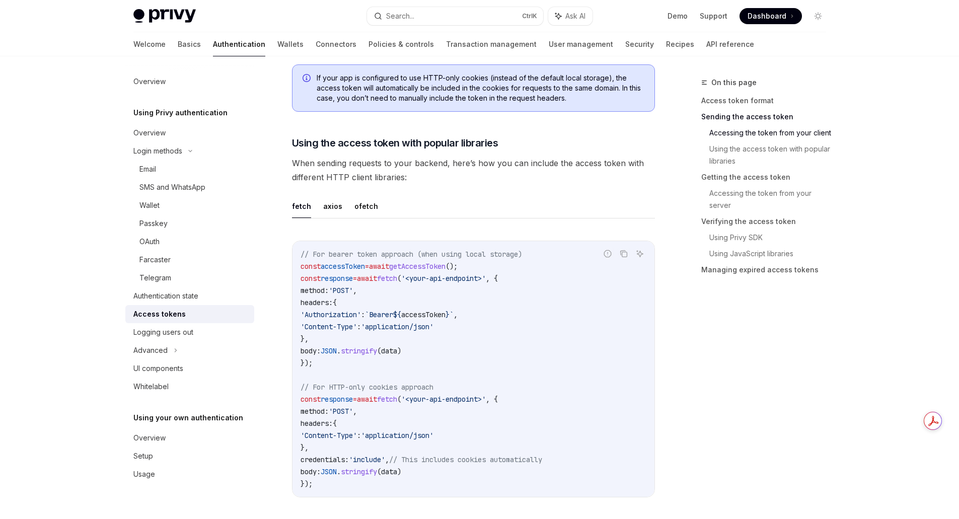
scroll to position [805, 0]
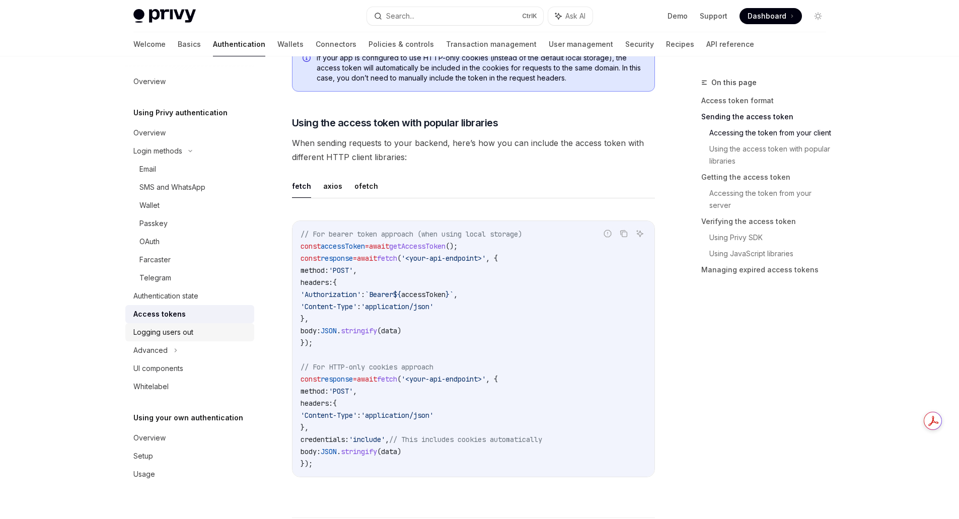
click at [185, 335] on div "Logging users out" at bounding box center [163, 332] width 60 height 12
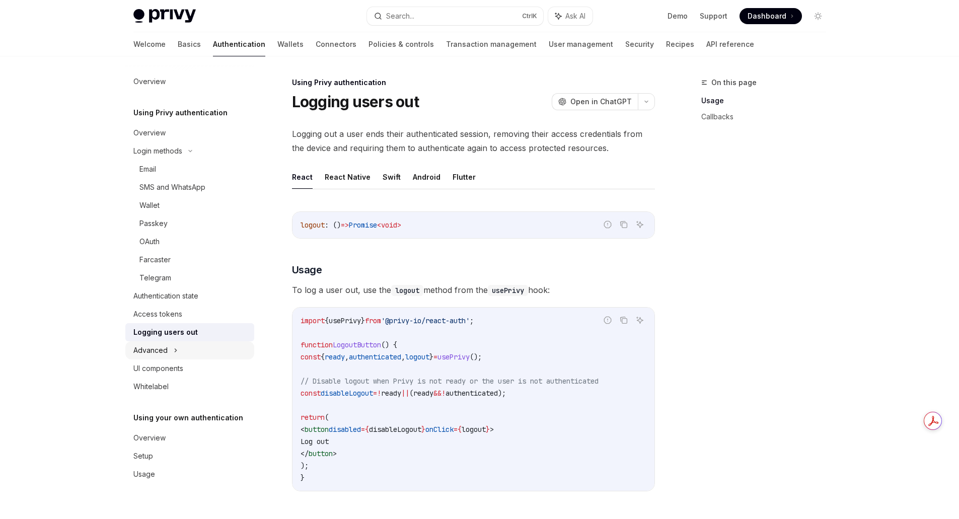
click at [166, 350] on div "Advanced" at bounding box center [150, 350] width 34 height 12
click at [174, 352] on icon at bounding box center [176, 350] width 4 height 12
click at [174, 402] on div "Captcha on login" at bounding box center [167, 405] width 56 height 12
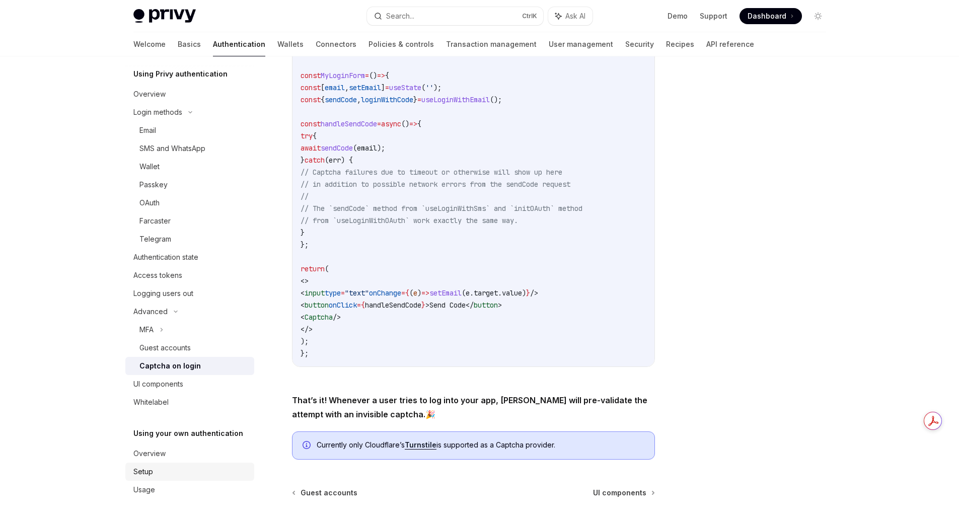
scroll to position [252, 0]
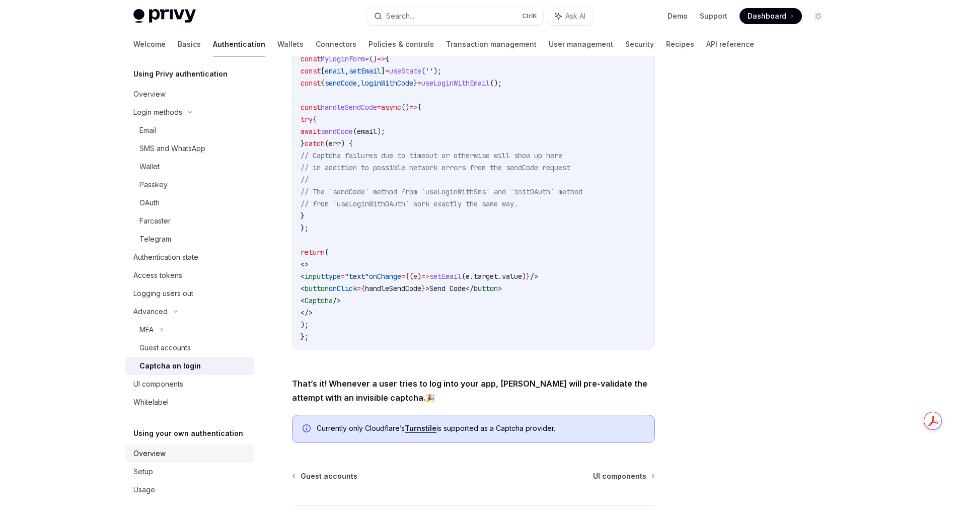
click at [175, 458] on div "Overview" at bounding box center [190, 454] width 115 height 12
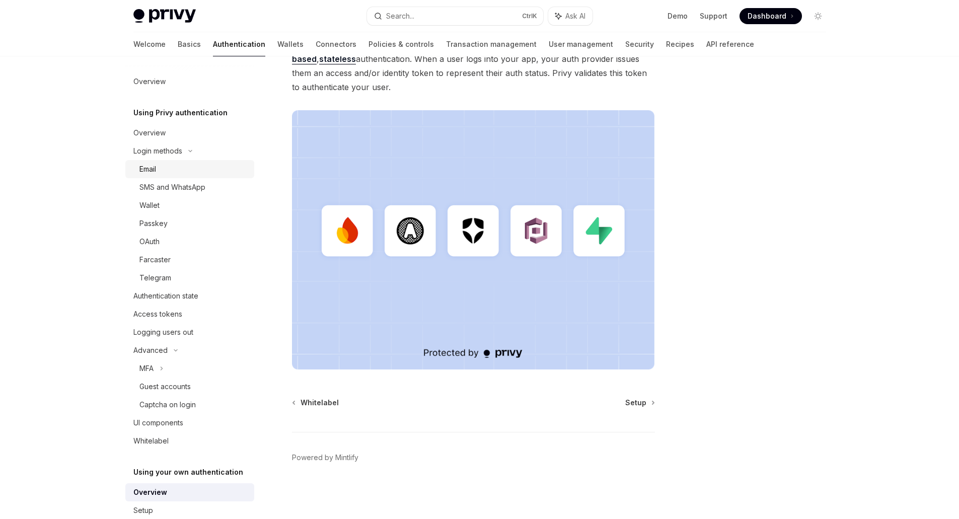
click at [163, 169] on div "Email" at bounding box center [193, 169] width 109 height 12
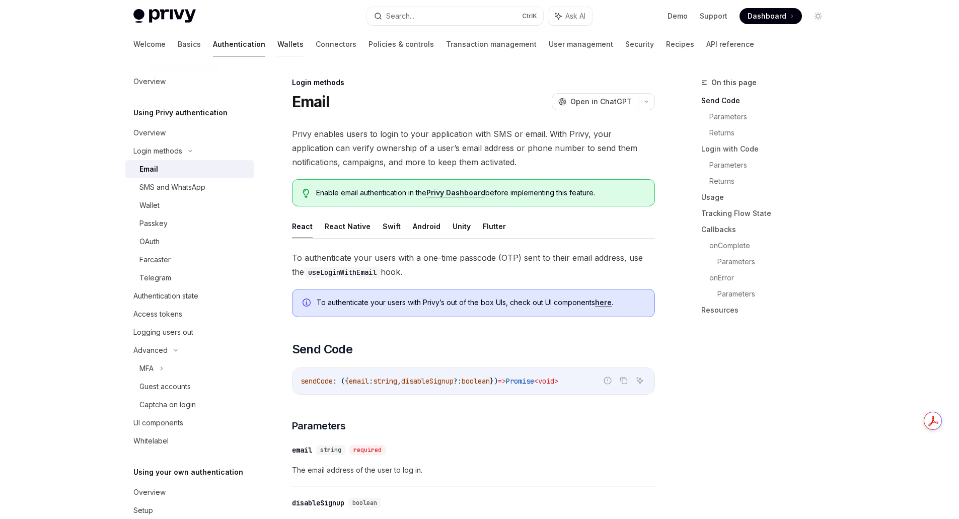
click at [277, 43] on link "Wallets" at bounding box center [290, 44] width 26 height 24
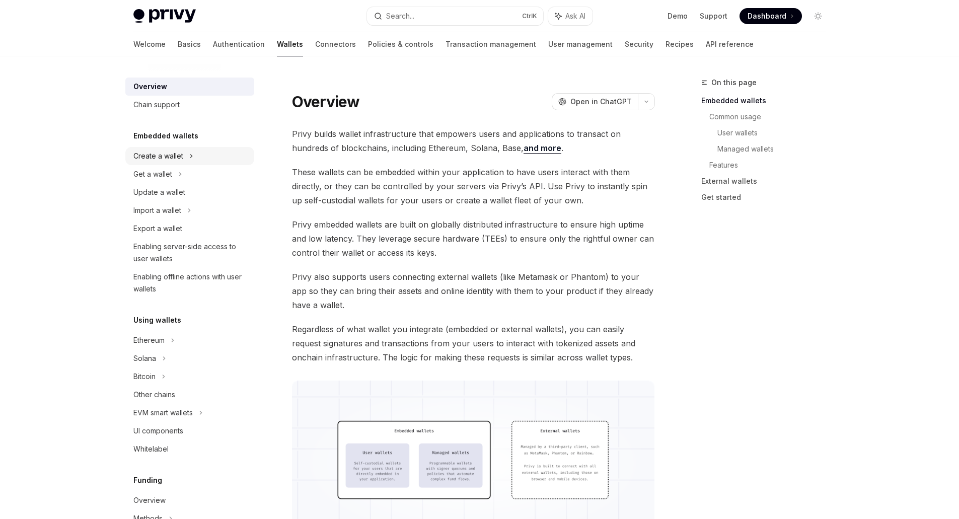
click at [183, 156] on div "Create a wallet" at bounding box center [189, 156] width 129 height 18
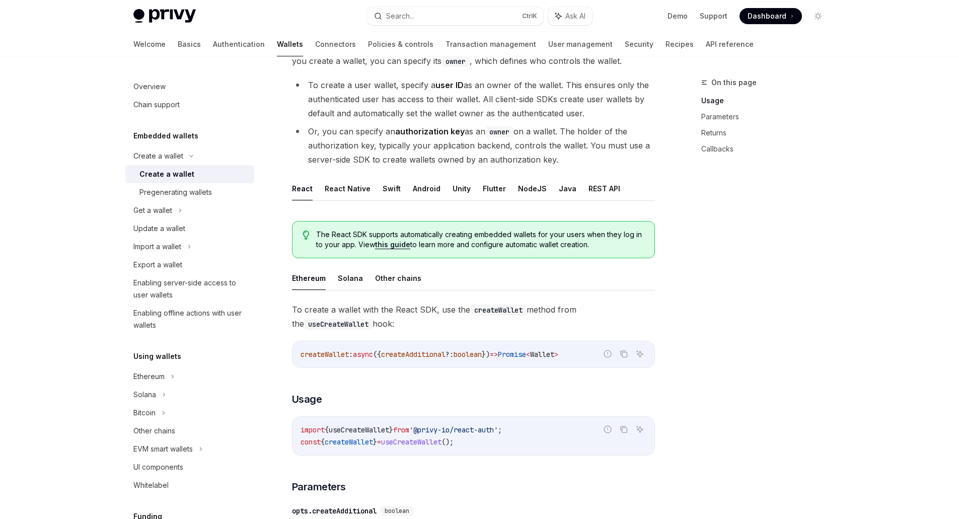
scroll to position [101, 0]
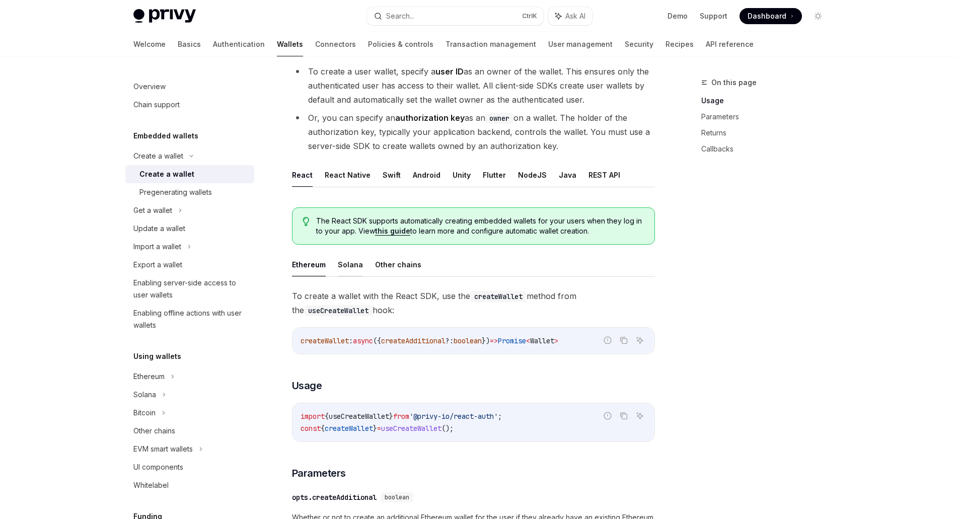
click at [344, 268] on button "Solana" at bounding box center [350, 265] width 25 height 24
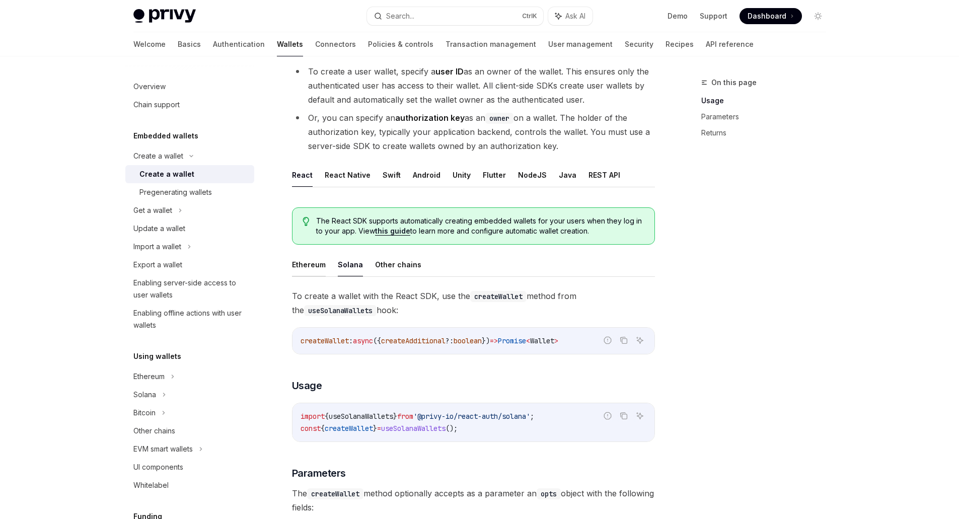
click at [311, 267] on button "Ethereum" at bounding box center [309, 265] width 34 height 24
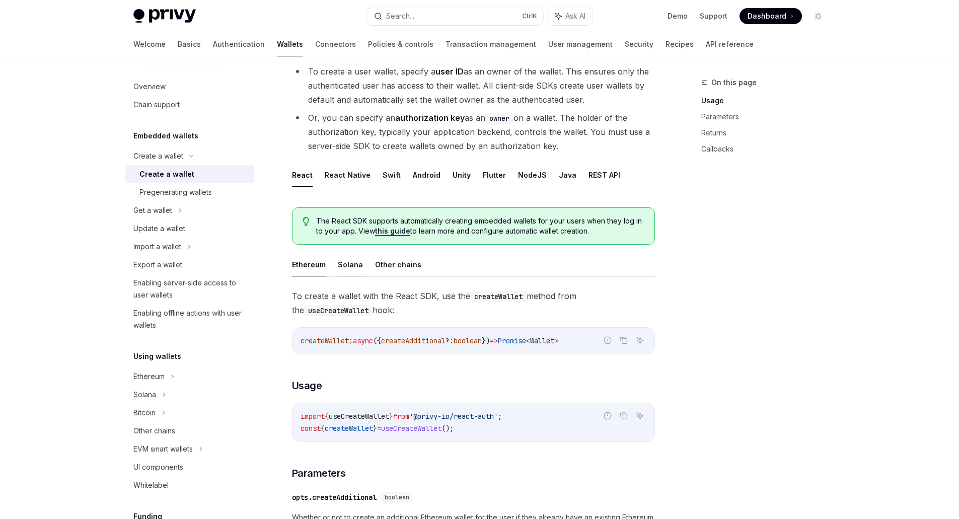
click at [350, 265] on button "Solana" at bounding box center [350, 265] width 25 height 24
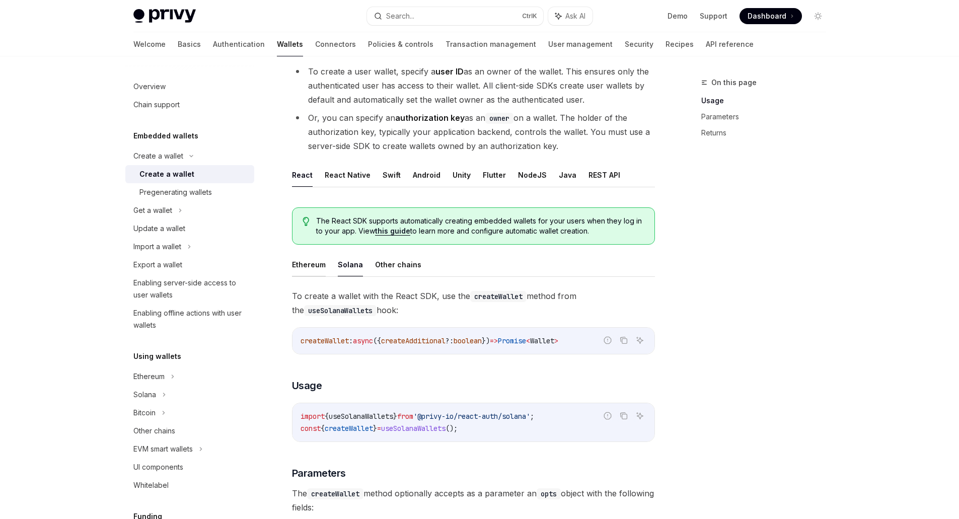
click at [314, 265] on button "Ethereum" at bounding box center [309, 265] width 34 height 24
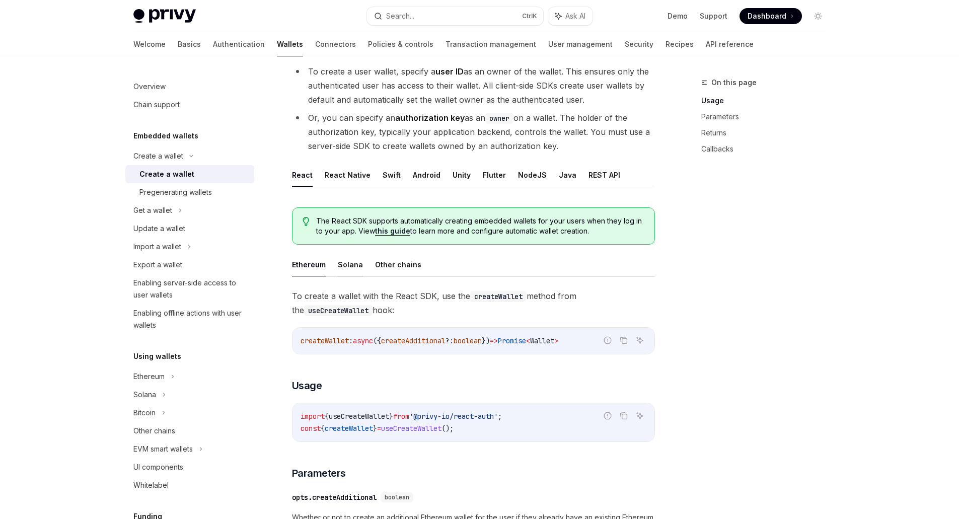
click at [349, 262] on button "Solana" at bounding box center [350, 265] width 25 height 24
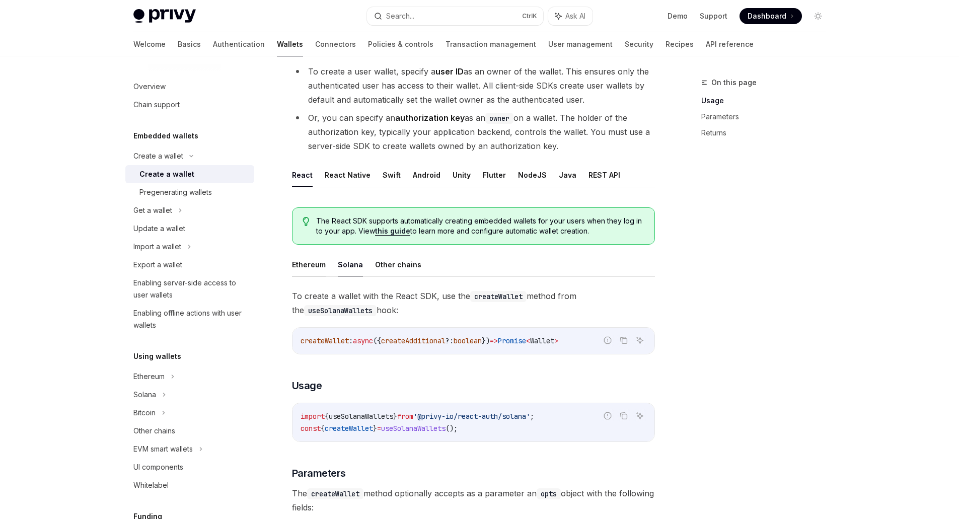
click at [315, 268] on button "Ethereum" at bounding box center [309, 265] width 34 height 24
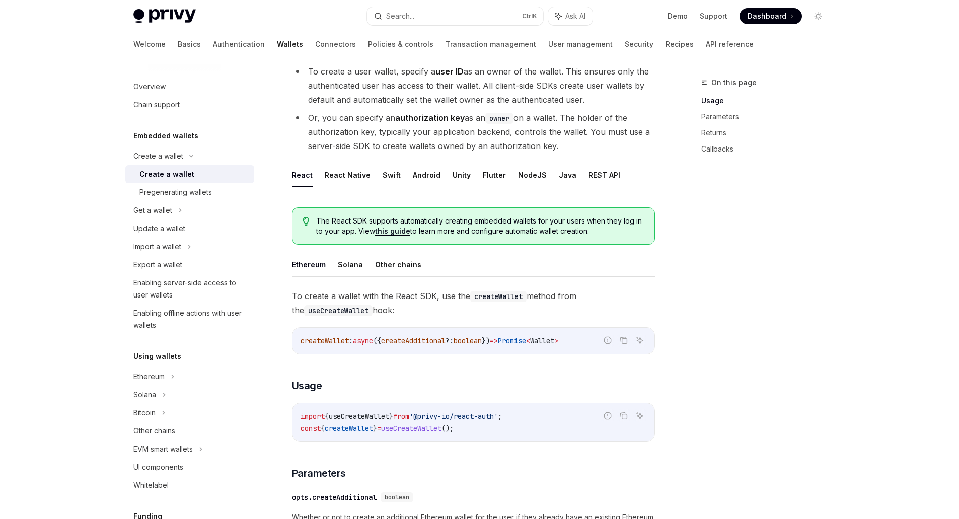
click at [350, 264] on button "Solana" at bounding box center [350, 265] width 25 height 24
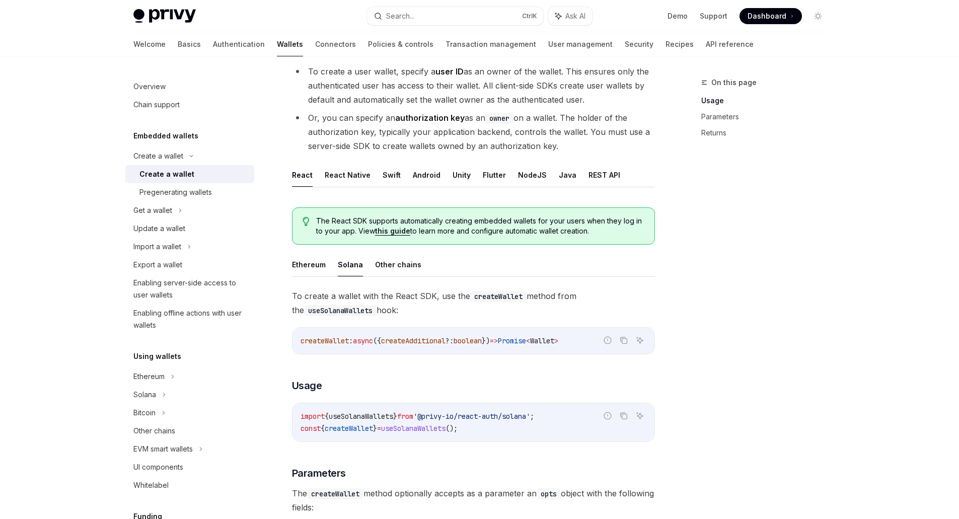
drag, startPoint x: 403, startPoint y: 310, endPoint x: 285, endPoint y: 301, distance: 118.2
click at [285, 301] on div "Create a wallet Create a wallet OpenAI Open in ChatGPT OpenAI Open in ChatGPT P…" at bounding box center [379, 403] width 556 height 855
copy span "To create a wallet with the React SDK, use the createWallet method from the use…"
click at [403, 267] on button "Other chains" at bounding box center [398, 265] width 46 height 24
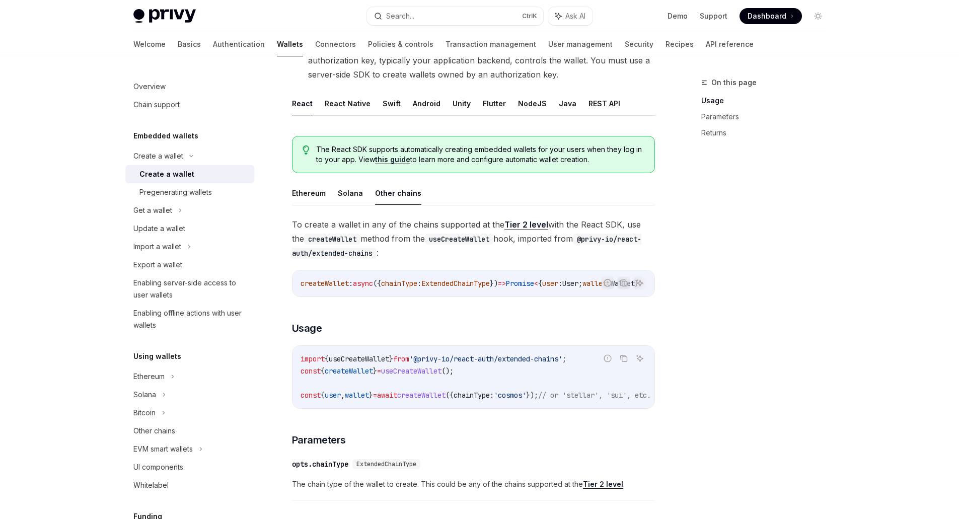
scroll to position [151, 0]
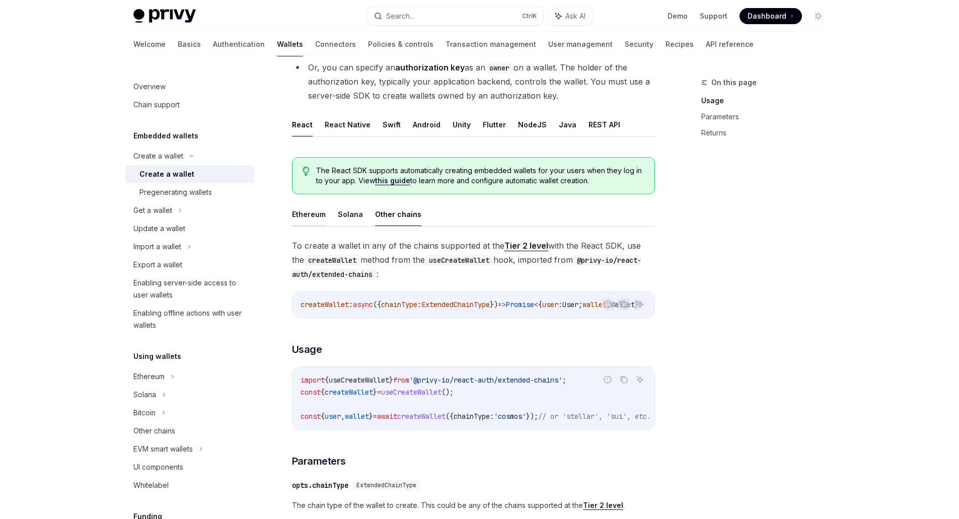
click at [318, 209] on button "Ethereum" at bounding box center [309, 214] width 34 height 24
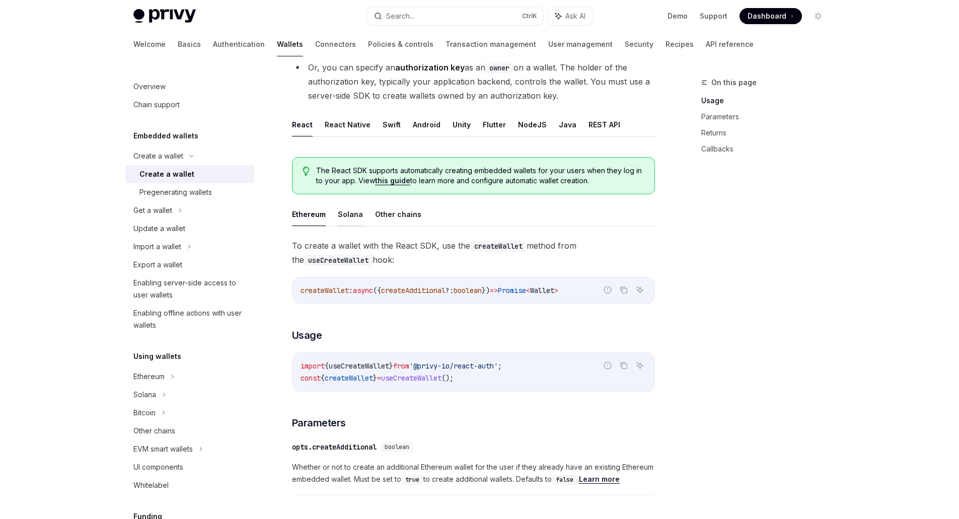
click at [354, 217] on button "Solana" at bounding box center [350, 214] width 25 height 24
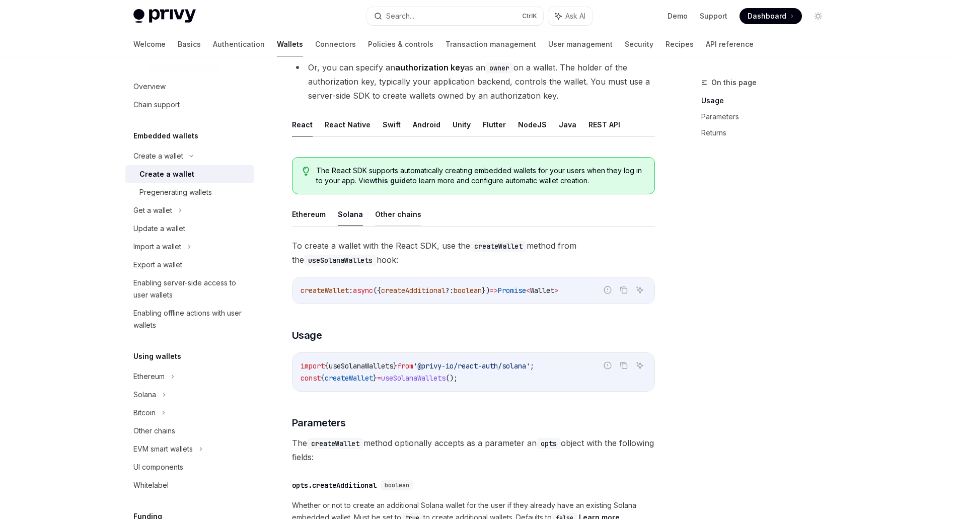
click at [404, 214] on button "Other chains" at bounding box center [398, 214] width 46 height 24
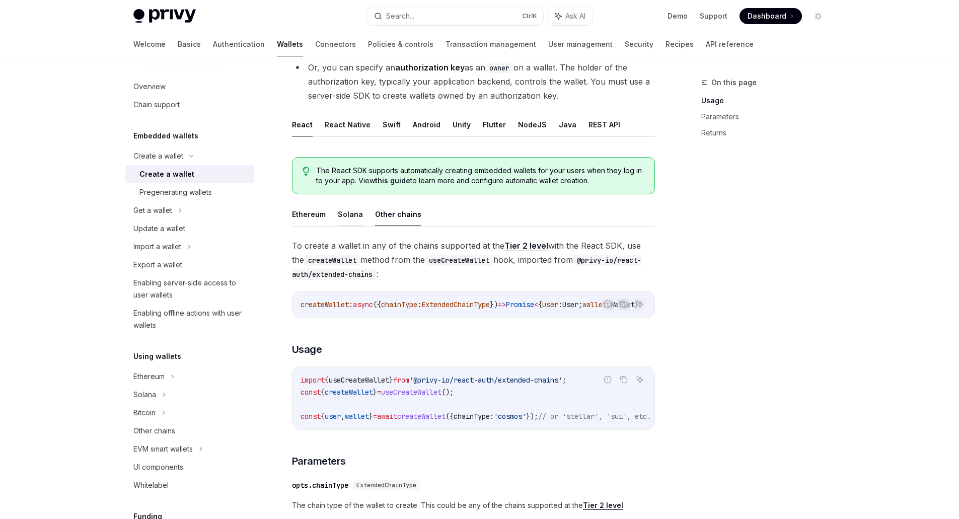
click at [340, 212] on button "Solana" at bounding box center [350, 214] width 25 height 24
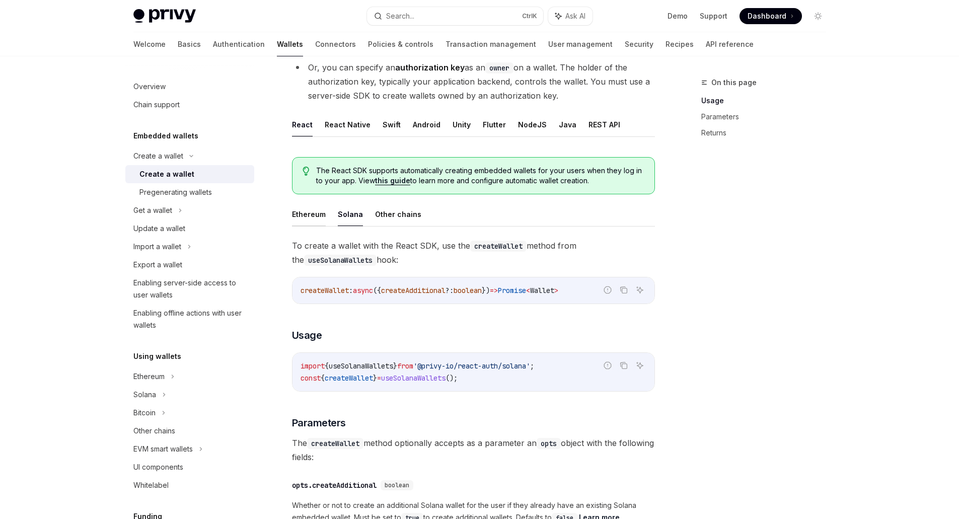
click at [309, 216] on button "Ethereum" at bounding box center [309, 214] width 34 height 24
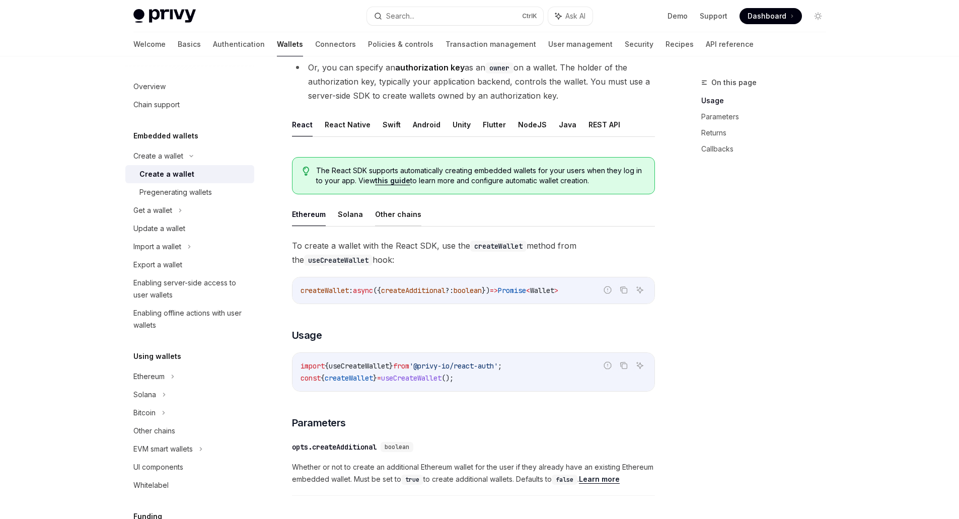
drag, startPoint x: 367, startPoint y: 213, endPoint x: 376, endPoint y: 214, distance: 8.6
click at [367, 213] on ul "Ethereum Solana Other chains" at bounding box center [473, 214] width 363 height 24
click at [400, 216] on button "Other chains" at bounding box center [398, 214] width 46 height 24
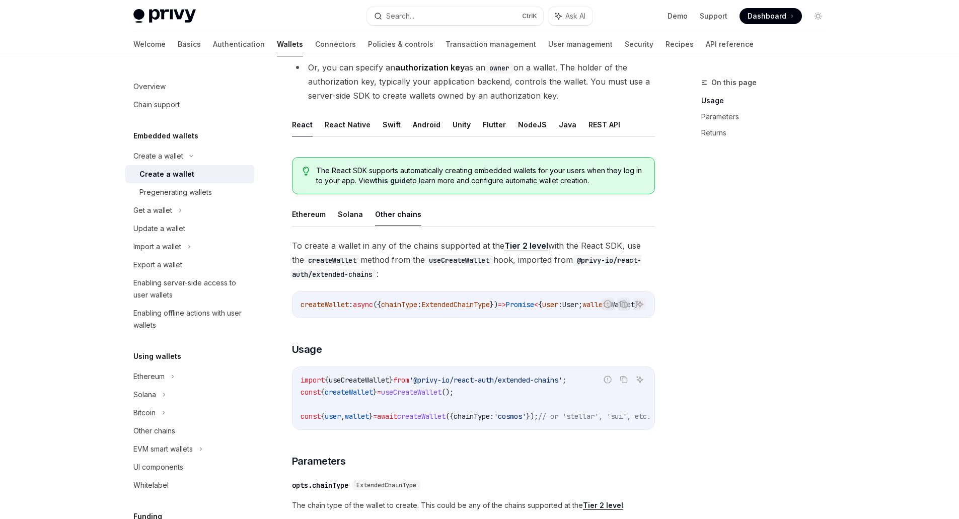
click at [346, 216] on button "Solana" at bounding box center [350, 214] width 25 height 24
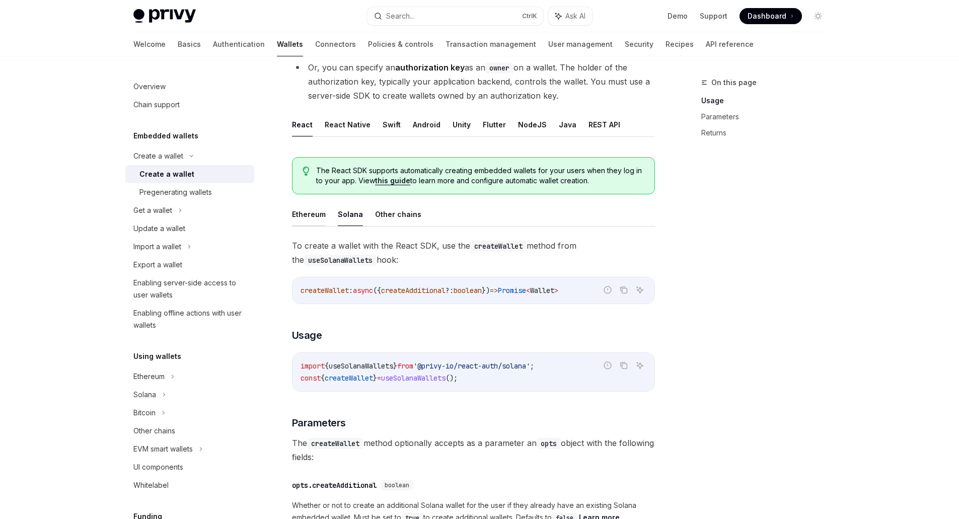
click at [311, 215] on button "Ethereum" at bounding box center [309, 214] width 34 height 24
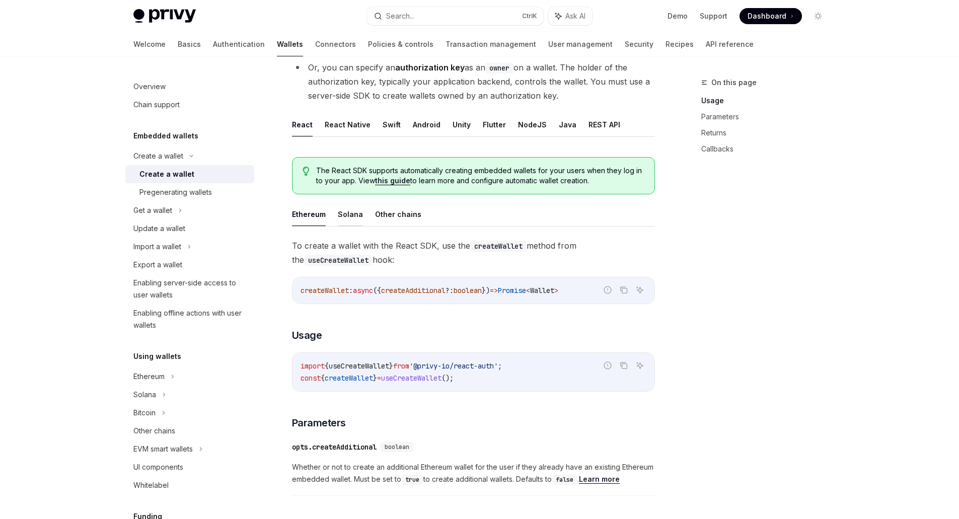
click at [358, 214] on button "Solana" at bounding box center [350, 214] width 25 height 24
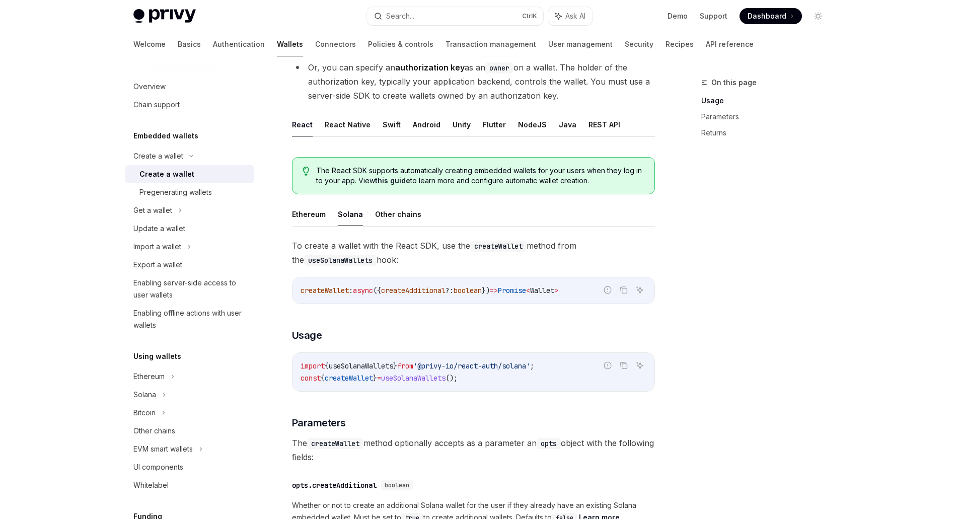
click at [404, 213] on button "Other chains" at bounding box center [398, 214] width 46 height 24
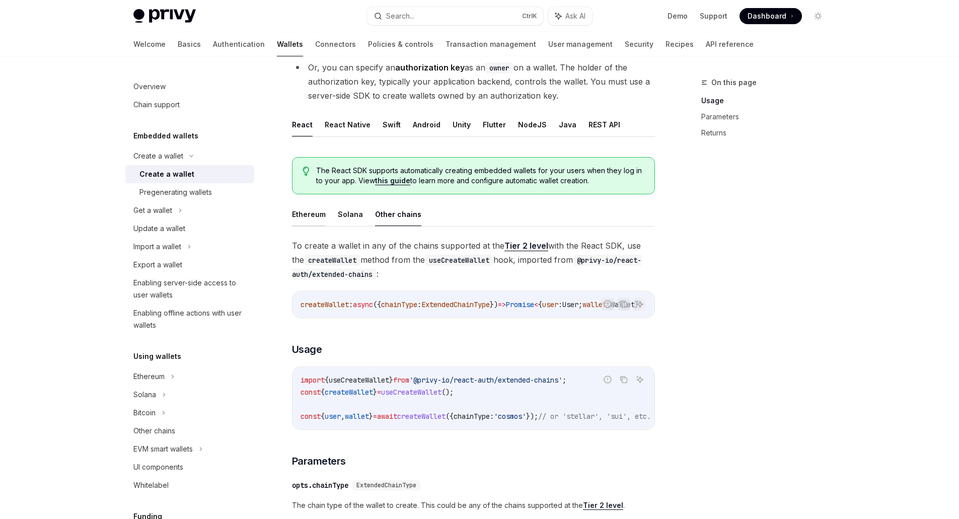
click at [307, 221] on button "Ethereum" at bounding box center [309, 214] width 34 height 24
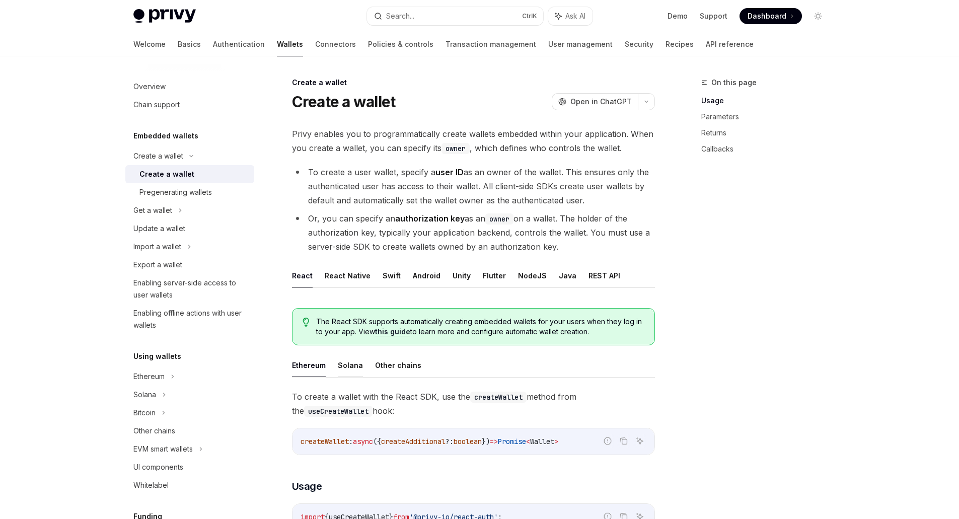
click at [347, 360] on button "Solana" at bounding box center [350, 365] width 25 height 24
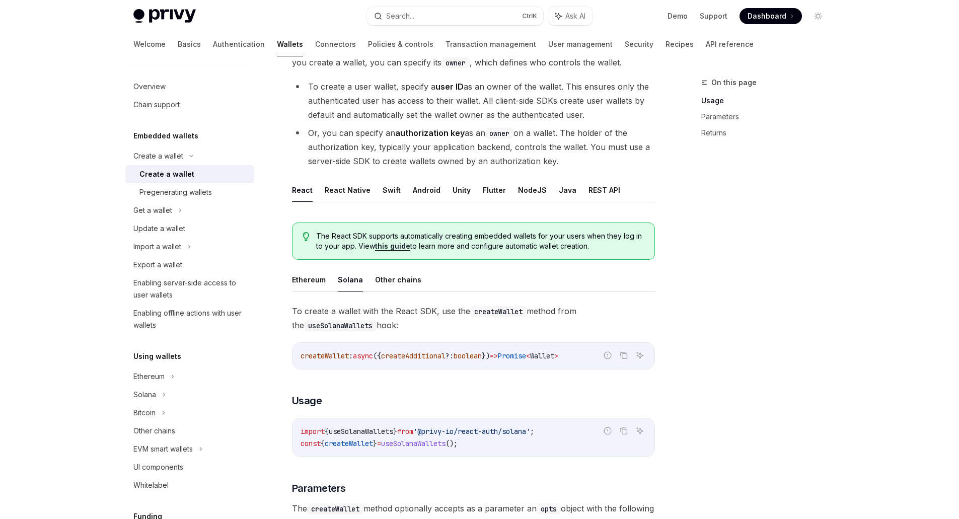
scroll to position [201, 0]
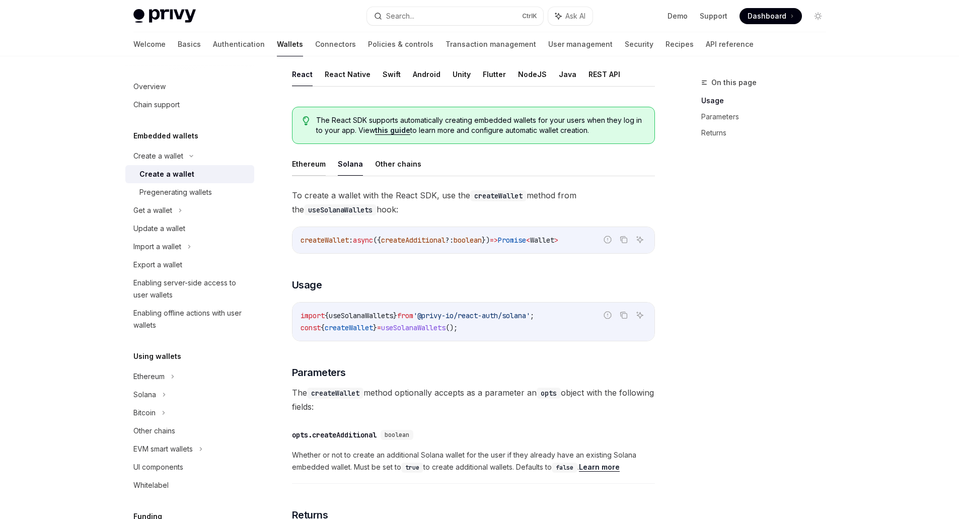
click at [320, 164] on button "Ethereum" at bounding box center [309, 164] width 34 height 24
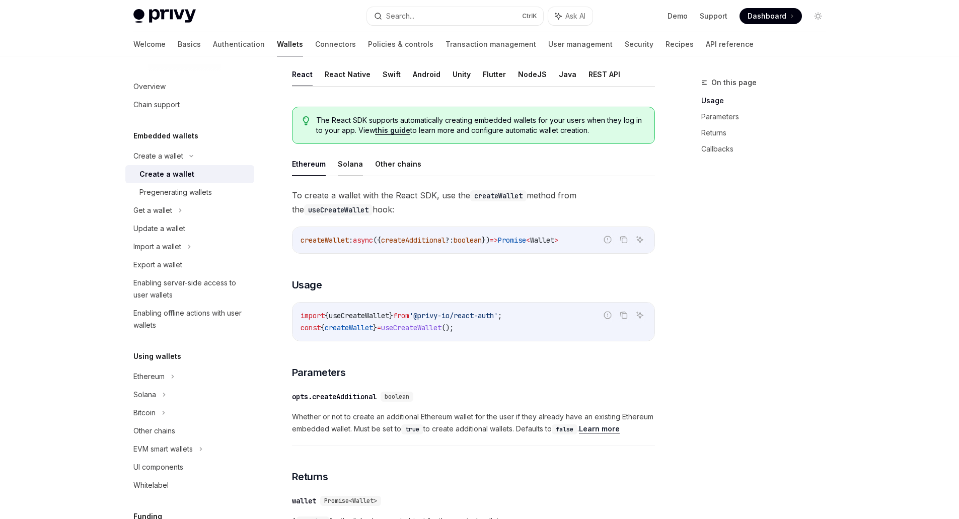
click at [346, 157] on button "Solana" at bounding box center [350, 164] width 25 height 24
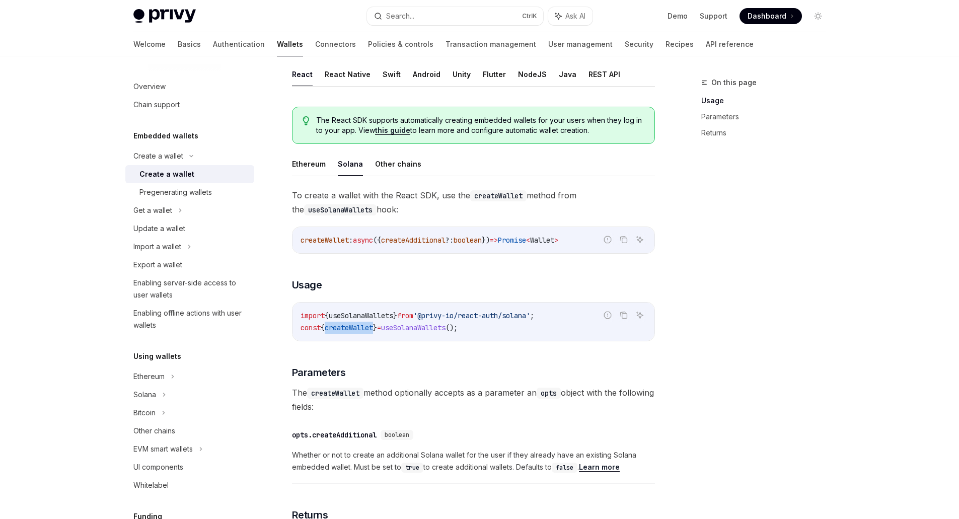
drag, startPoint x: 331, startPoint y: 328, endPoint x: 379, endPoint y: 327, distance: 47.8
click at [373, 327] on span "createWallet" at bounding box center [349, 327] width 48 height 9
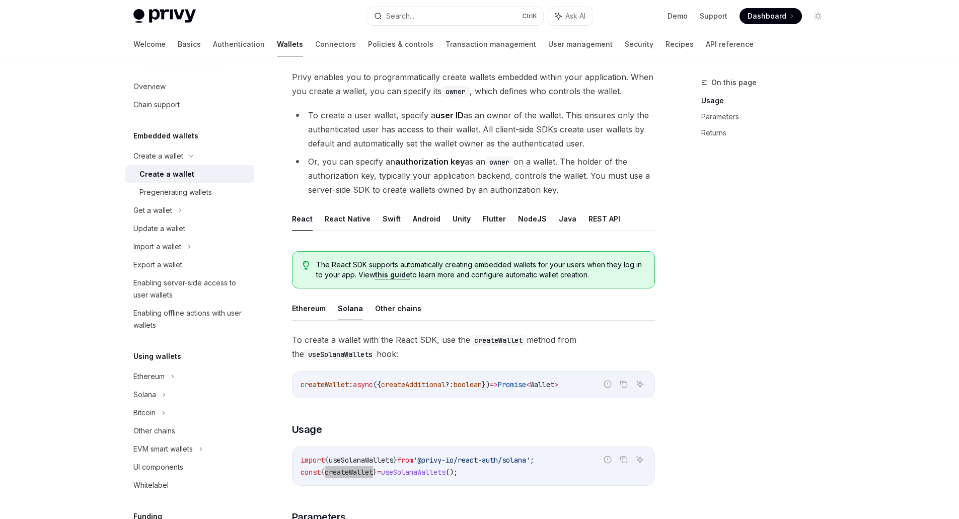
scroll to position [101, 0]
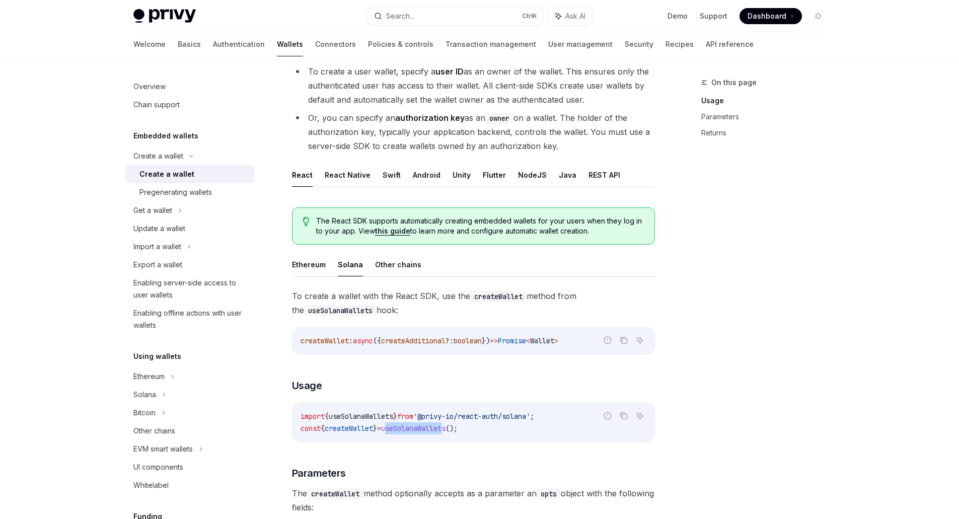
drag, startPoint x: 397, startPoint y: 428, endPoint x: 455, endPoint y: 423, distance: 58.6
click at [455, 423] on code "import { useSolanaWallets } from '@privy-io/react-auth/solana' ; const { create…" at bounding box center [474, 422] width 346 height 24
click at [310, 263] on button "Ethereum" at bounding box center [309, 265] width 34 height 24
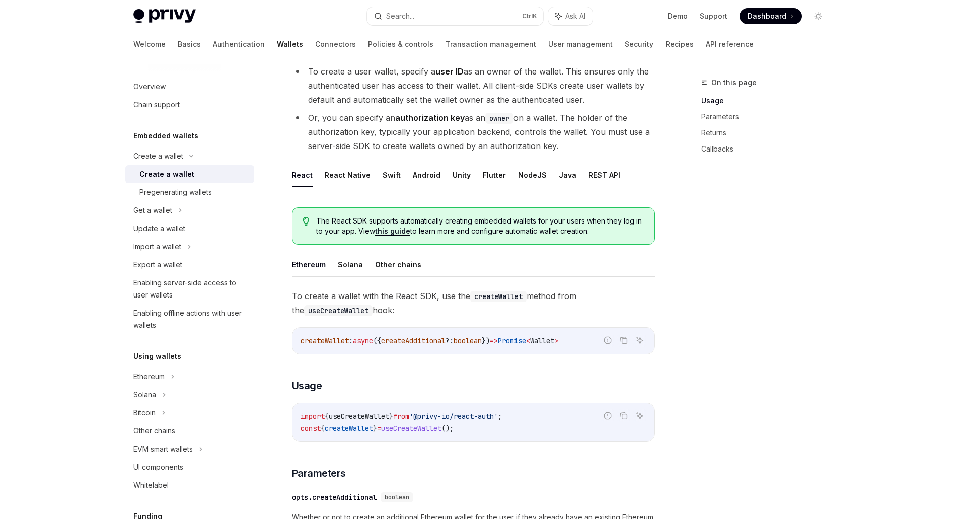
click at [358, 267] on button "Solana" at bounding box center [350, 265] width 25 height 24
type textarea "*"
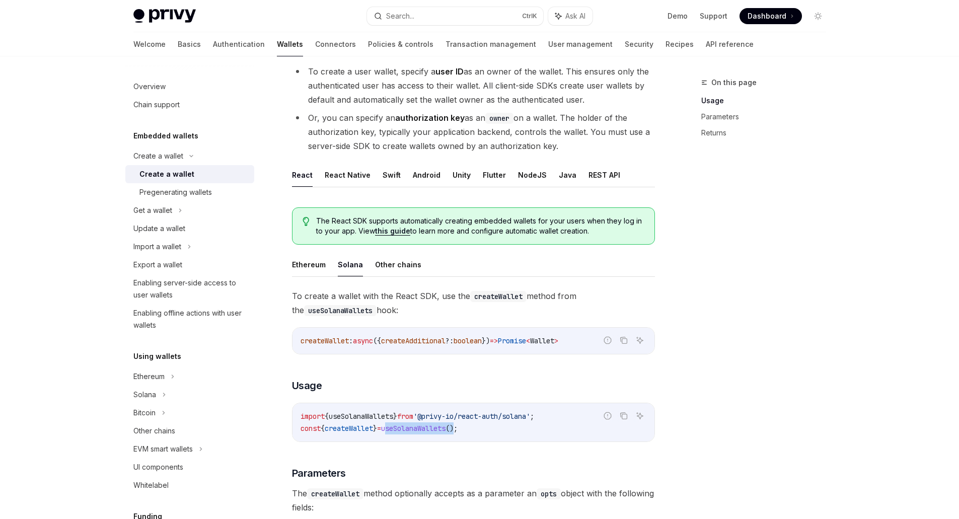
drag, startPoint x: 398, startPoint y: 428, endPoint x: 473, endPoint y: 428, distance: 75.5
click at [458, 428] on span "const { createWallet } = useSolanaWallets ();" at bounding box center [379, 428] width 157 height 9
copy span "useSolanaWallets ()"
